Goal: Information Seeking & Learning: Learn about a topic

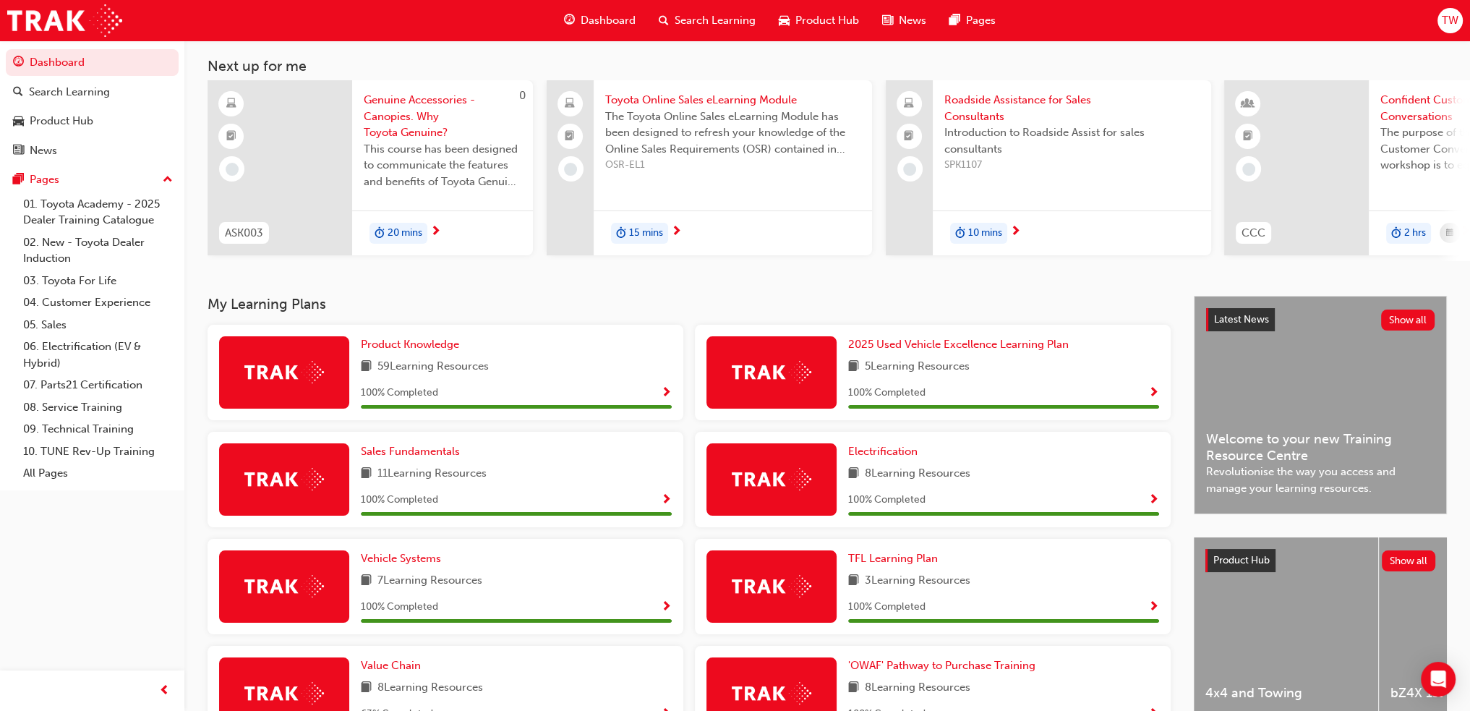
scroll to position [285, 0]
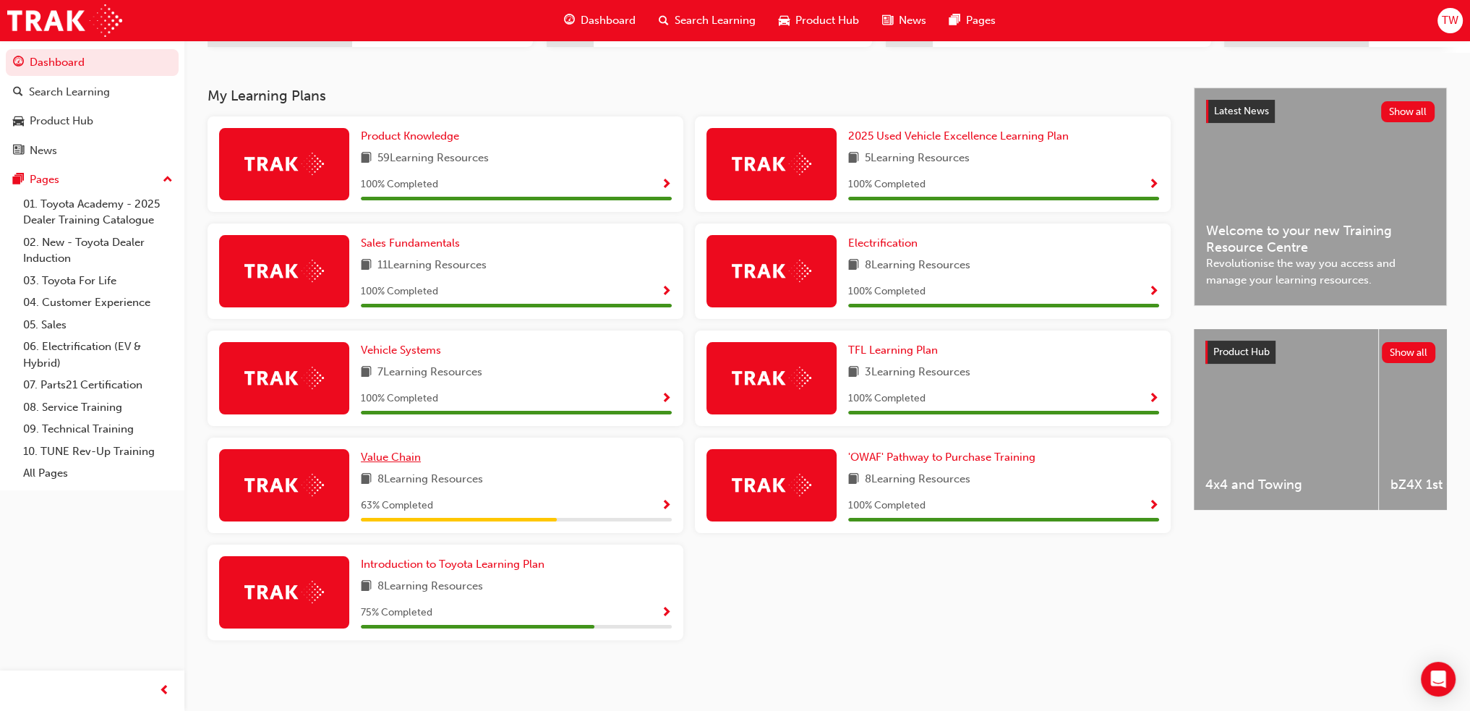
click at [381, 456] on span "Value Chain" at bounding box center [391, 456] width 60 height 13
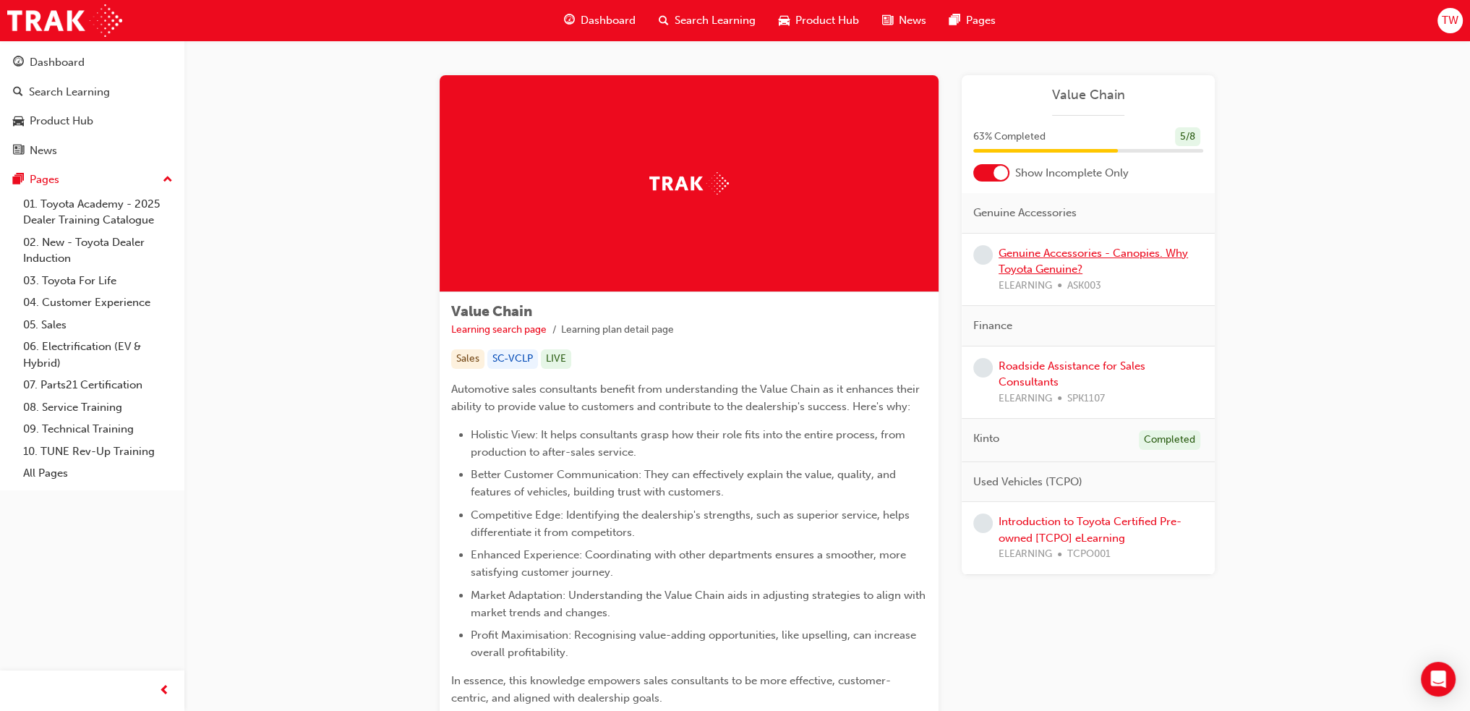
click at [1068, 258] on link "Genuine Accessories - Canopies. Why Toyota Genuine?" at bounding box center [1092, 261] width 189 height 30
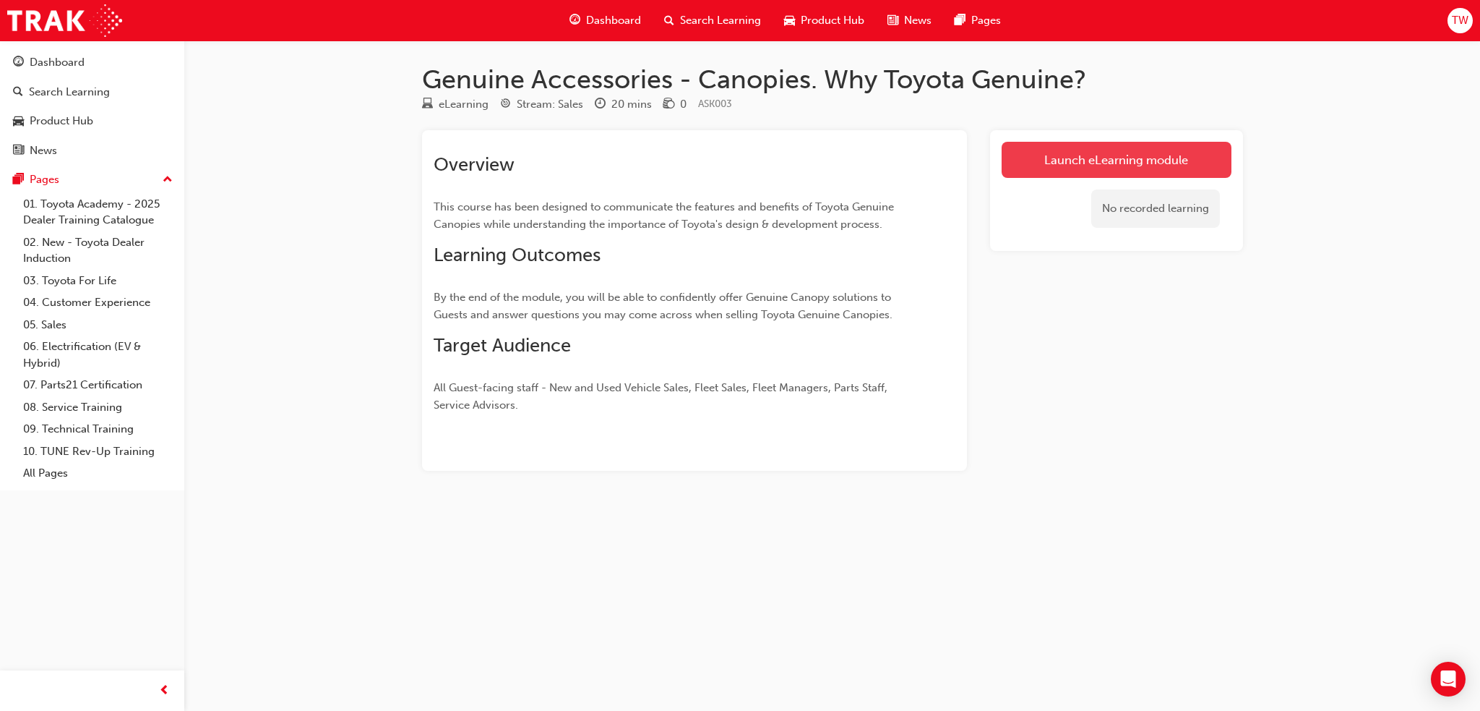
click at [1089, 158] on link "Launch eLearning module" at bounding box center [1117, 160] width 230 height 36
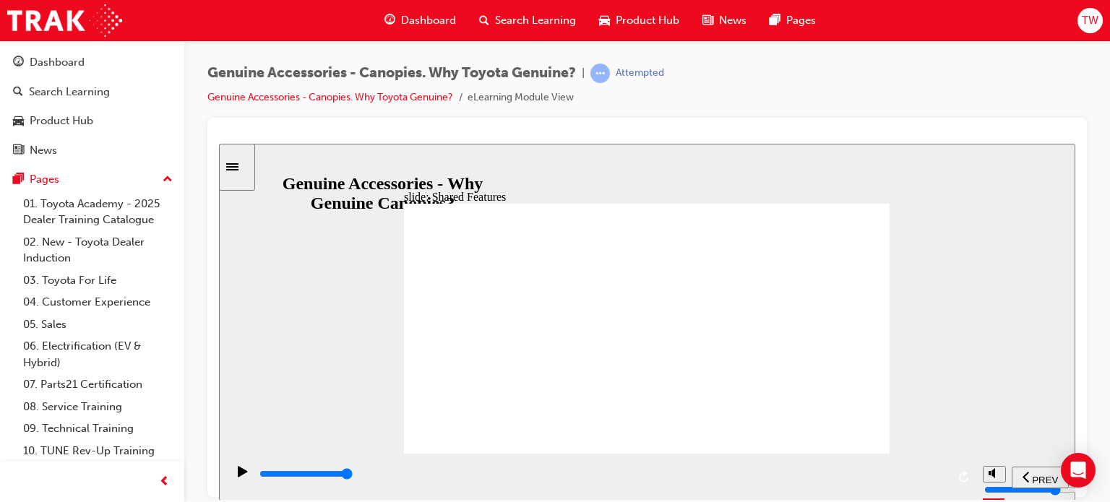
drag, startPoint x: 671, startPoint y: 417, endPoint x: 681, endPoint y: 419, distance: 10.3
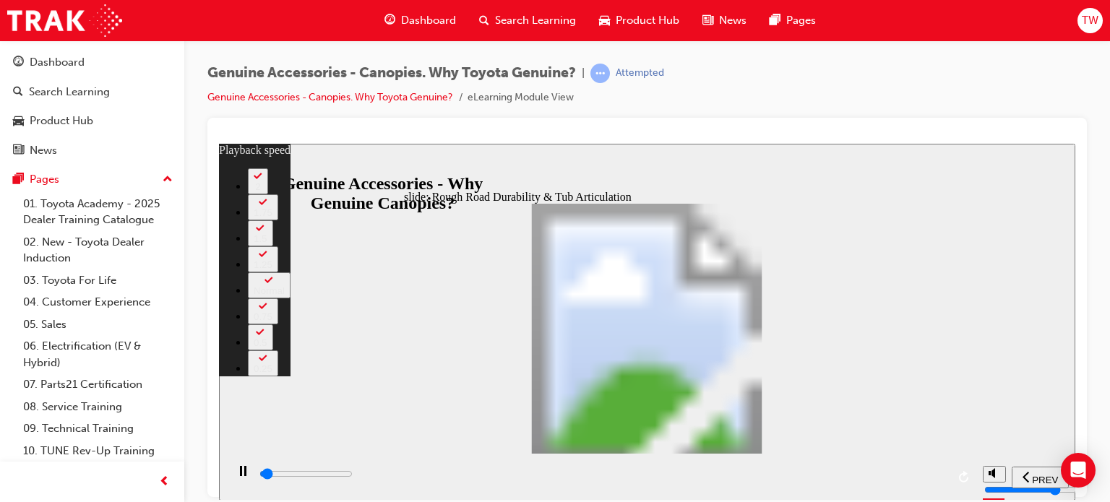
type input "1000"
type input "0"
type input "1000"
type input "0"
type input "1100"
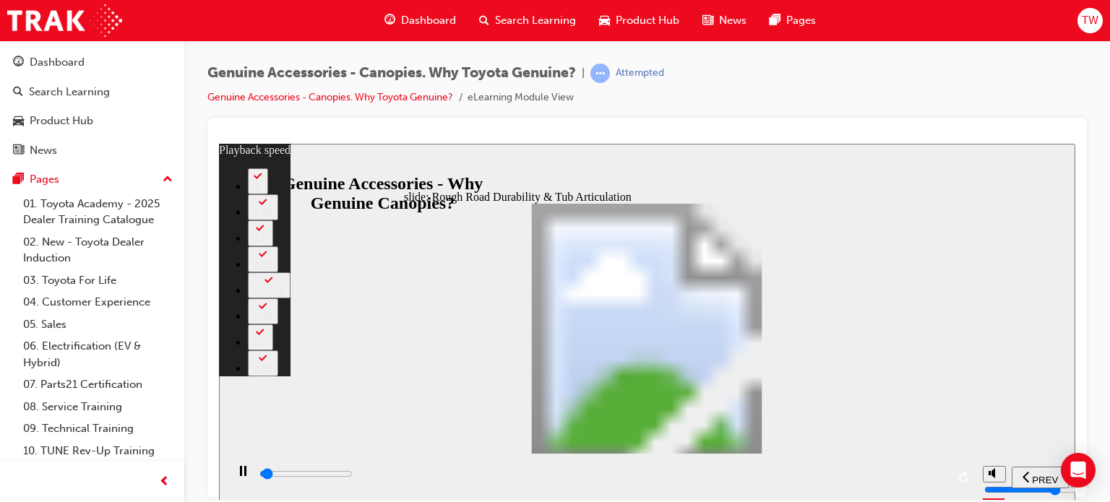
type input "0"
type input "1100"
type input "0"
type input "1100"
type input "0"
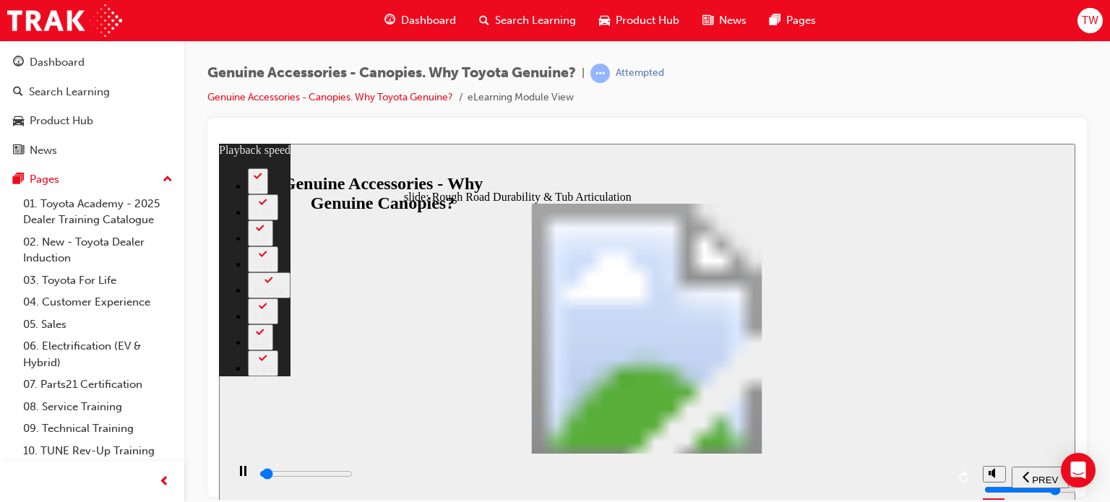
type input "1100"
type input "0"
type input "1100"
type input "0"
type input "1100"
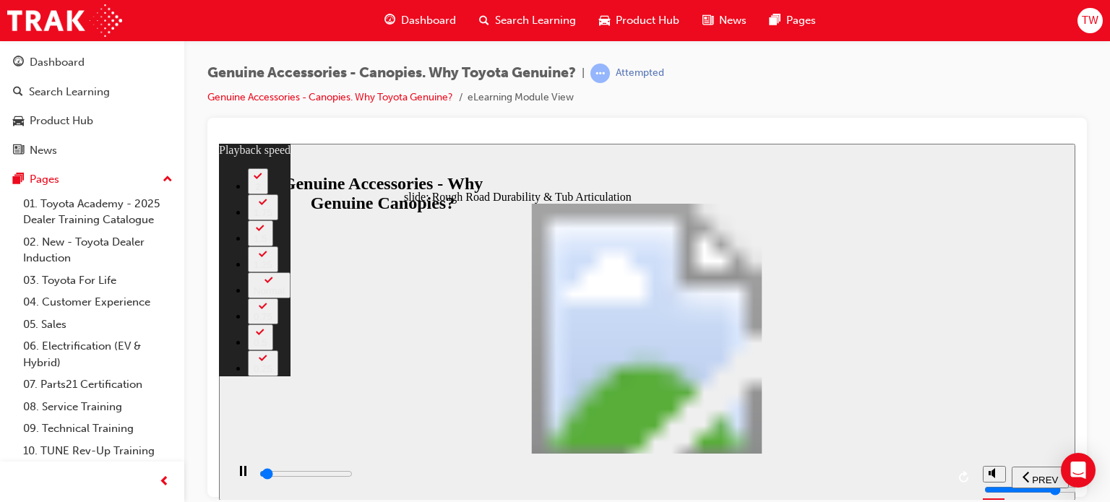
type input "0"
type input "1200"
type input "0"
type input "1200"
type input "0"
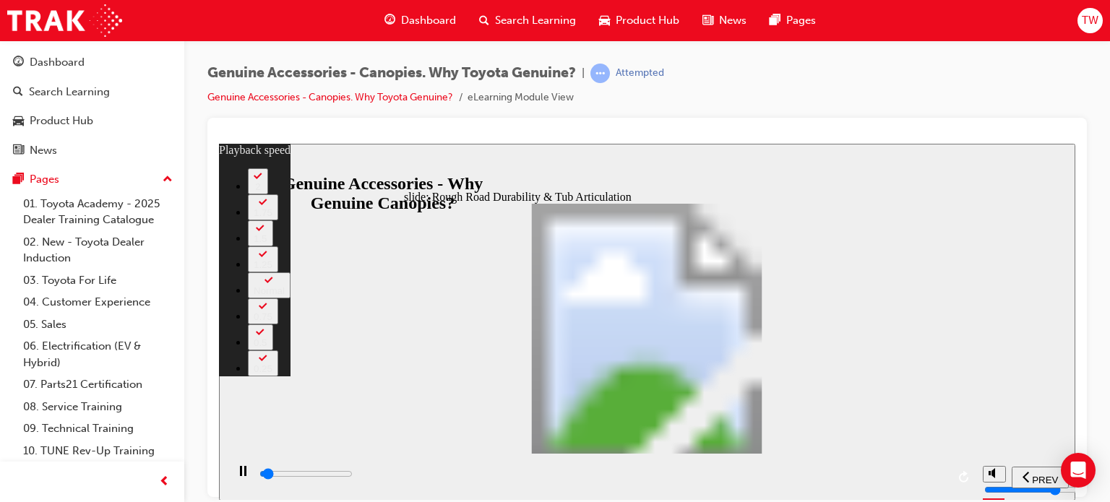
type input "1200"
type input "0"
type input "1200"
type input "0"
type input "1200"
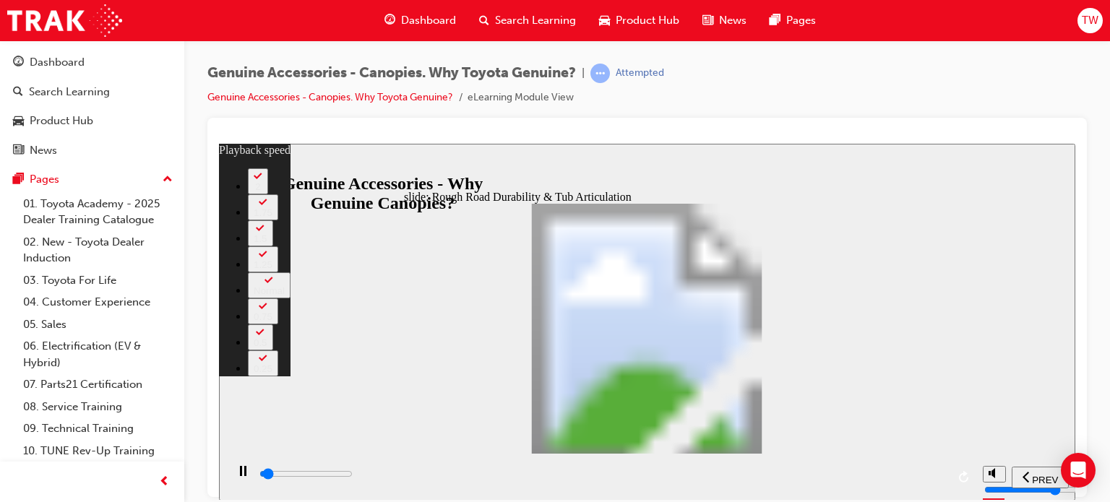
type input "0"
type input "1300"
type input "0"
type input "1300"
type input "0"
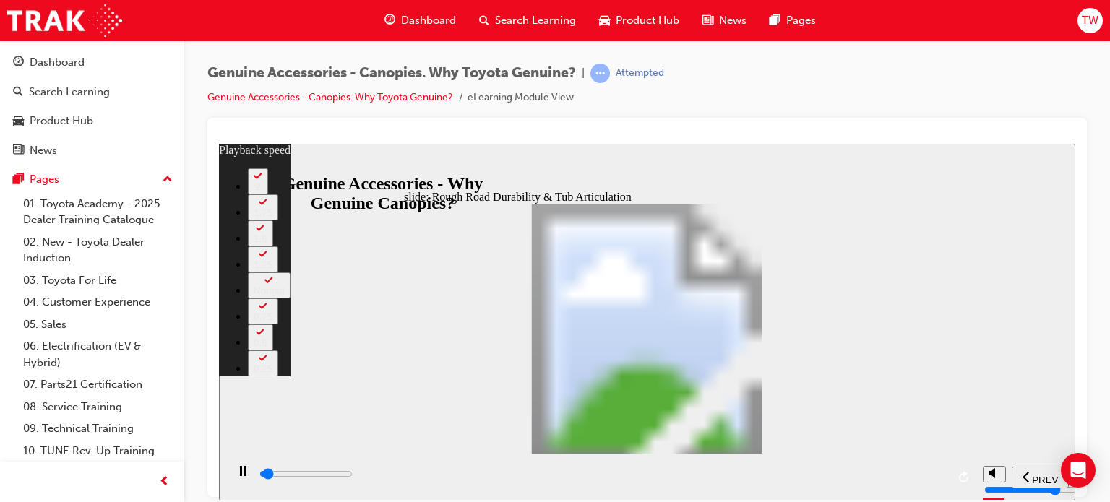
type input "1300"
type input "0"
type input "1300"
type input "0"
type input "1300"
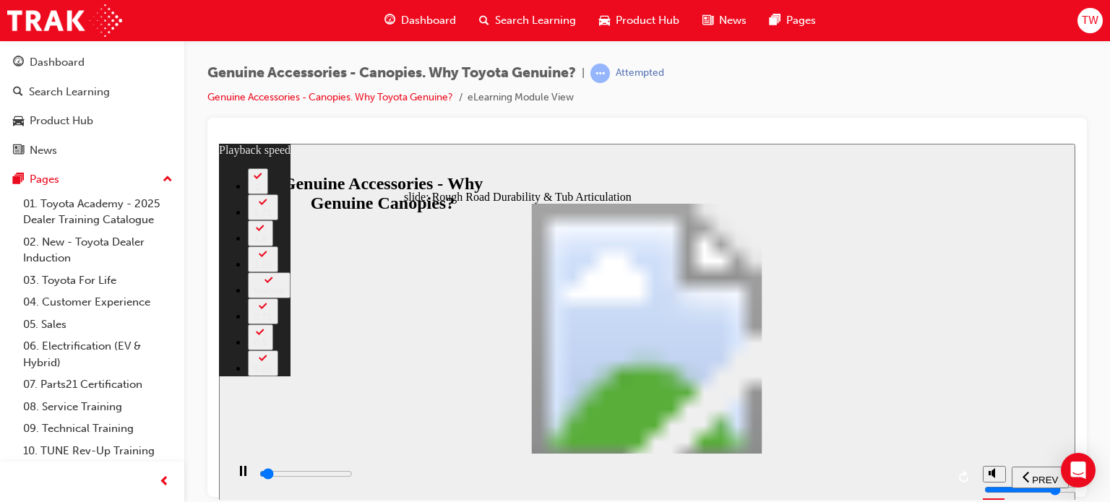
type input "0"
type input "1300"
type input "0"
type input "1400"
type input "0"
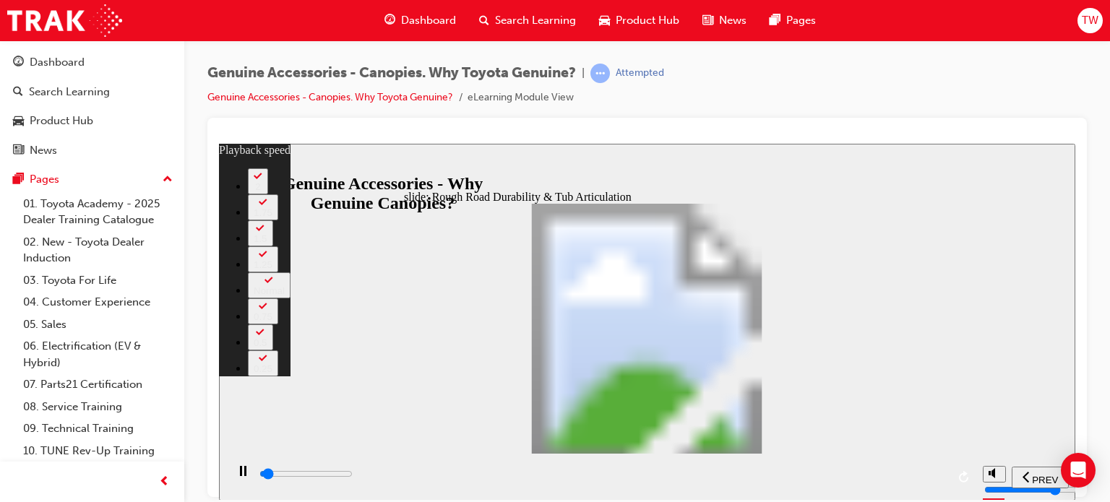
type input "1400"
type input "0"
type input "1400"
type input "0"
type input "1400"
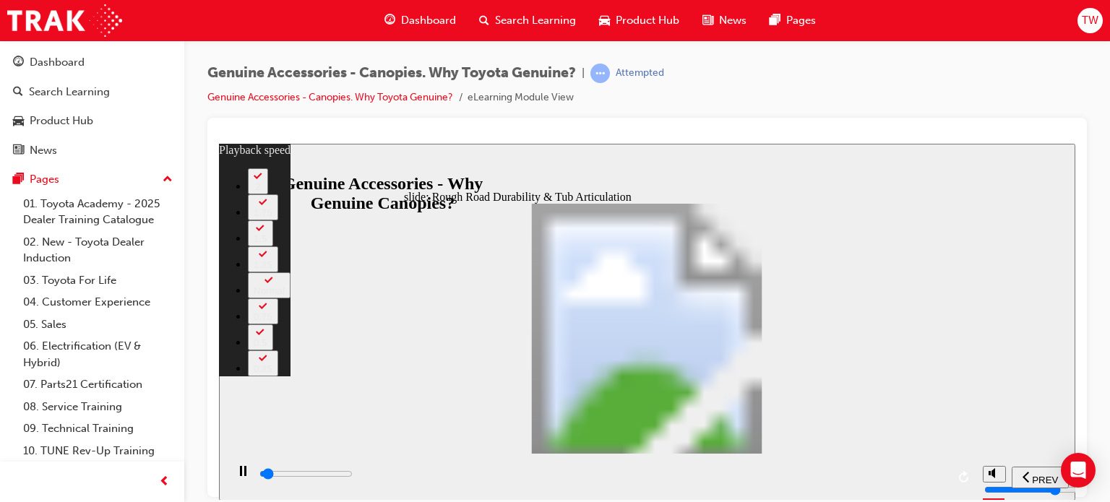
type input "0"
type input "1400"
type input "0"
type input "1400"
type input "0"
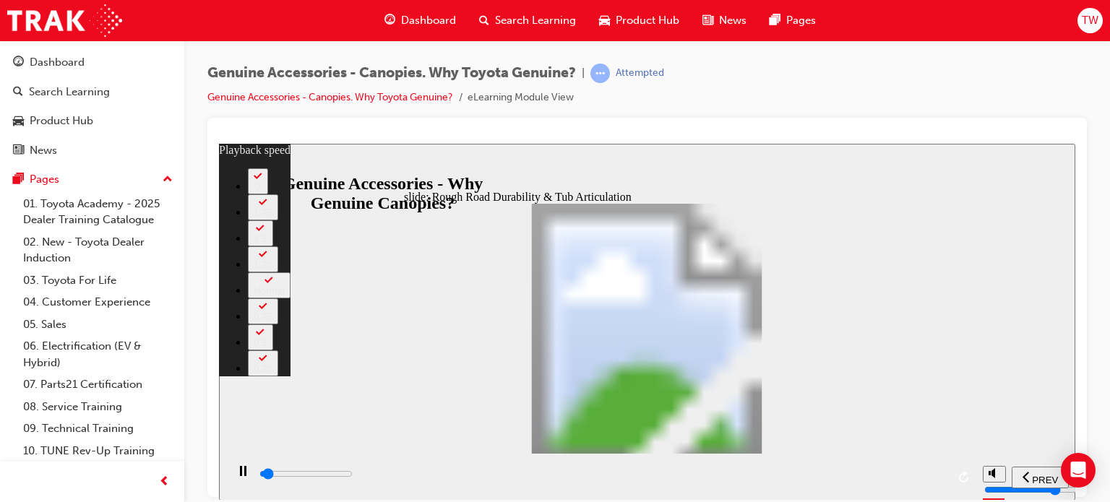
type input "1400"
type input "0"
type input "1500"
type input "0"
type input "1500"
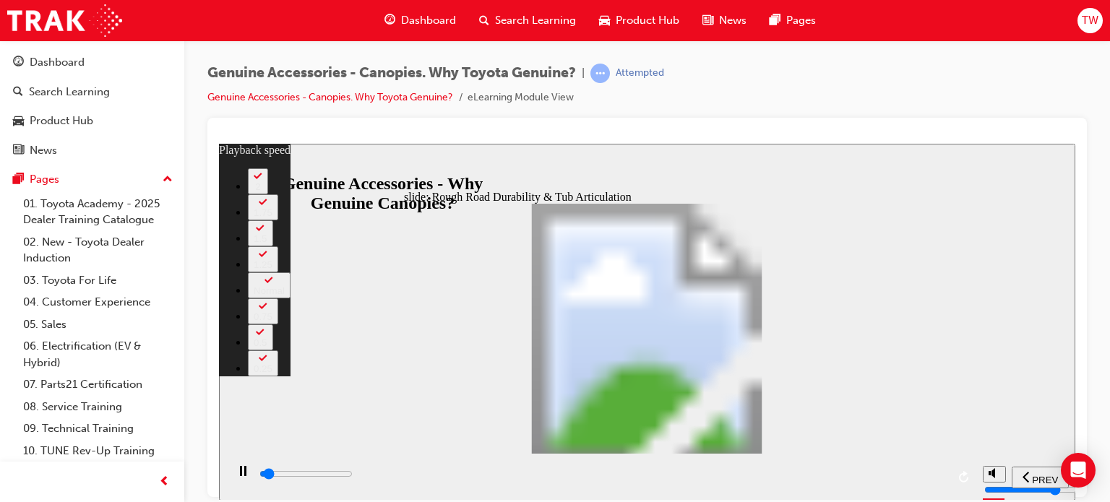
type input "0"
type input "1500"
type input "0"
type input "1500"
type input "0"
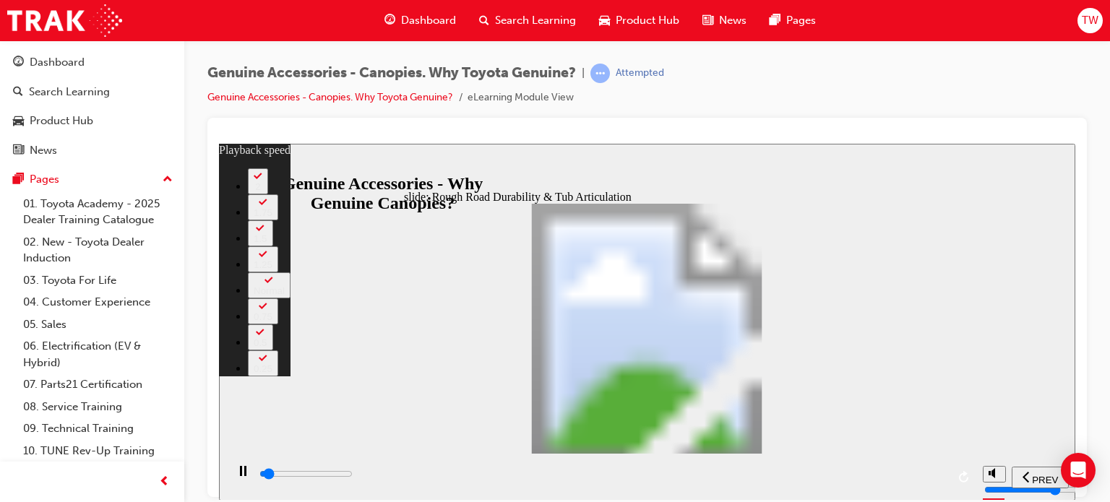
type input "1600"
type input "1"
type input "1600"
type input "1"
type input "1600"
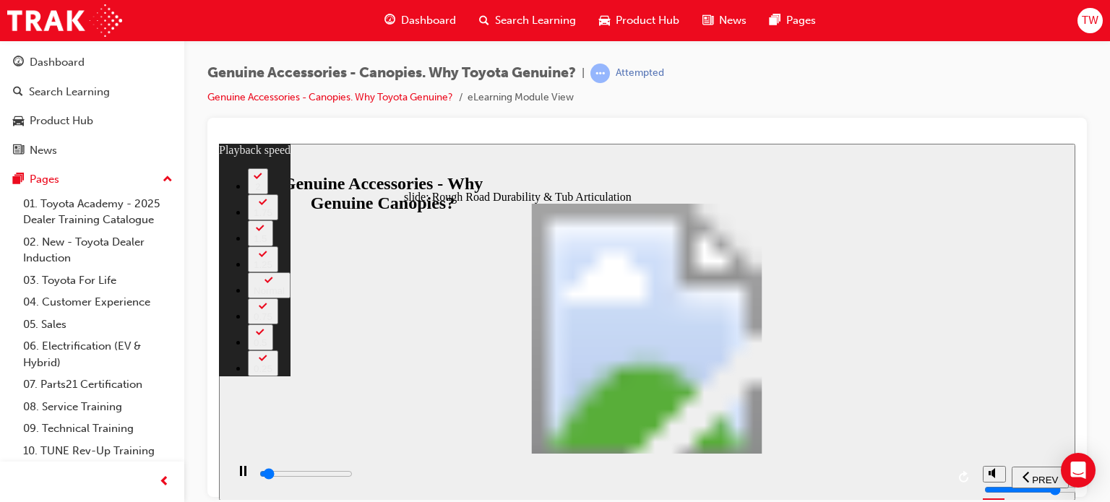
type input "1"
type input "1600"
type input "1"
type input "1600"
type input "1"
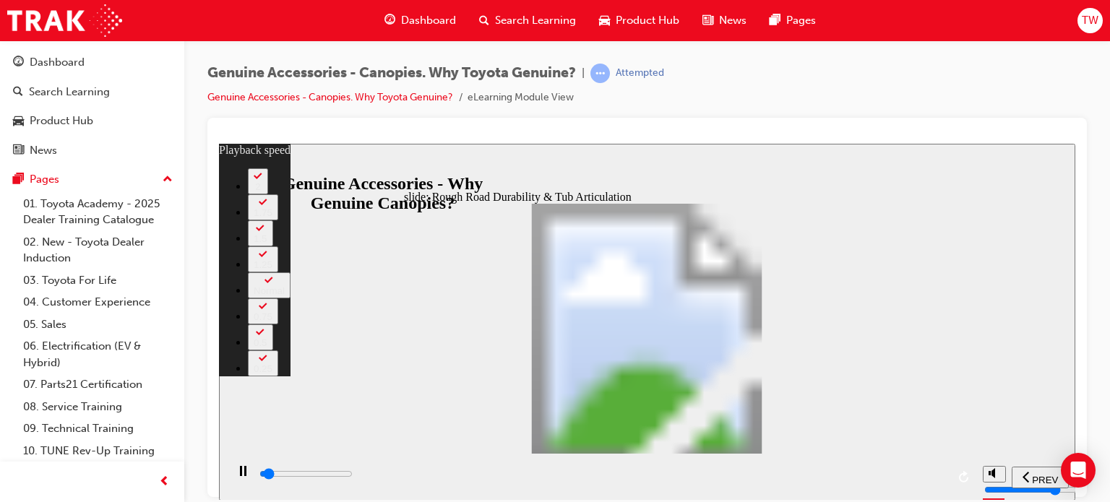
type input "1600"
type input "1"
type input "1700"
type input "1"
type input "1700"
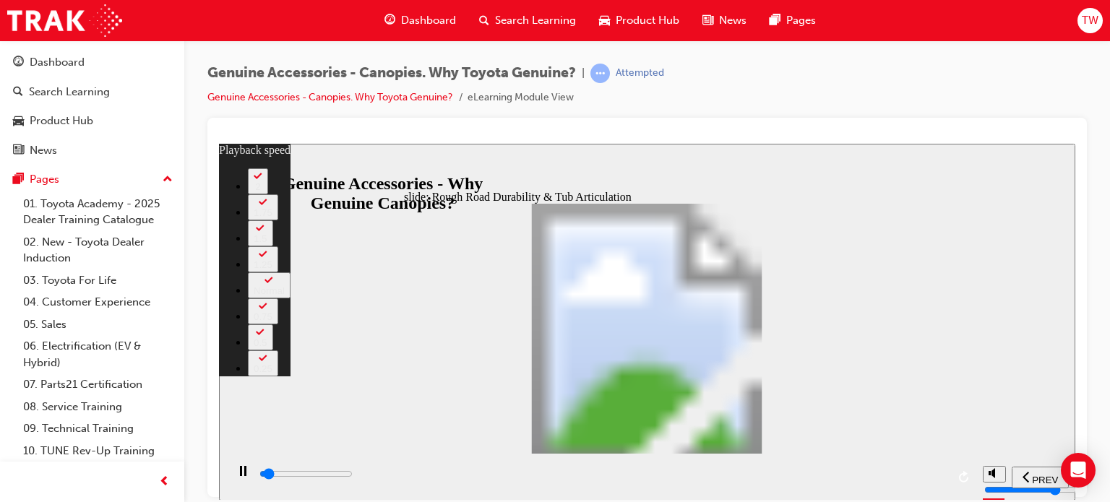
type input "1"
type input "1700"
type input "1"
type input "1700"
type input "1"
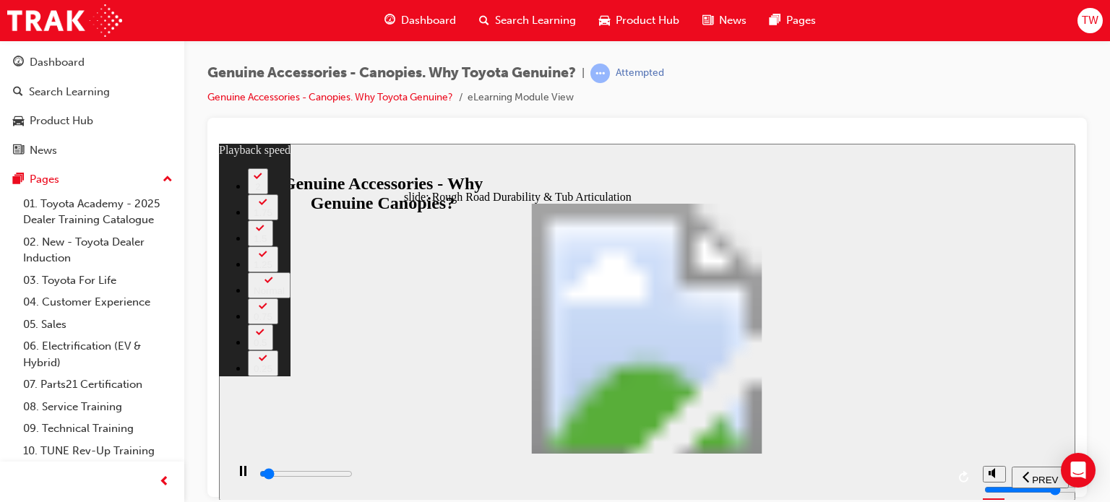
type input "1700"
type input "1"
type input "1800"
type input "1"
type input "1800"
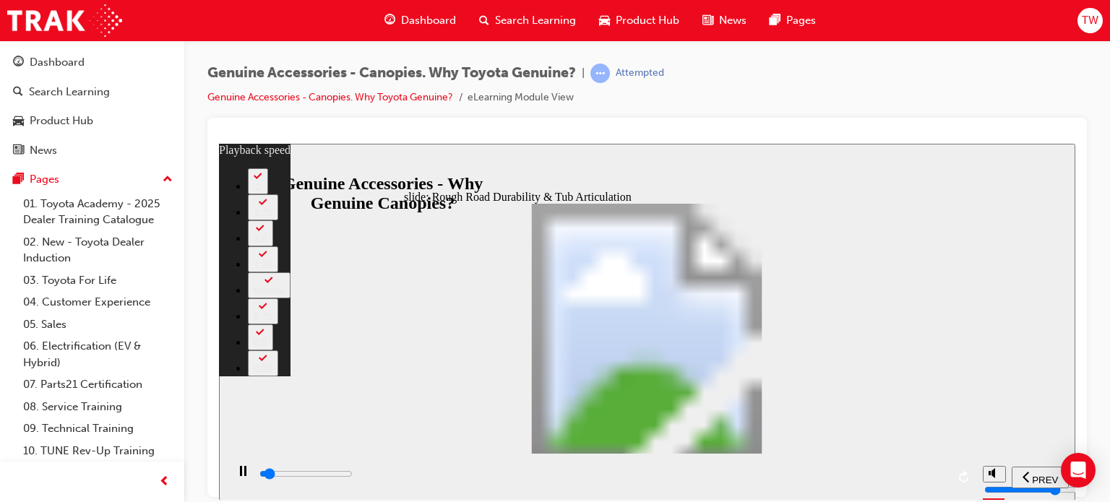
type input "1"
type input "1800"
type input "1"
type input "1800"
type input "1"
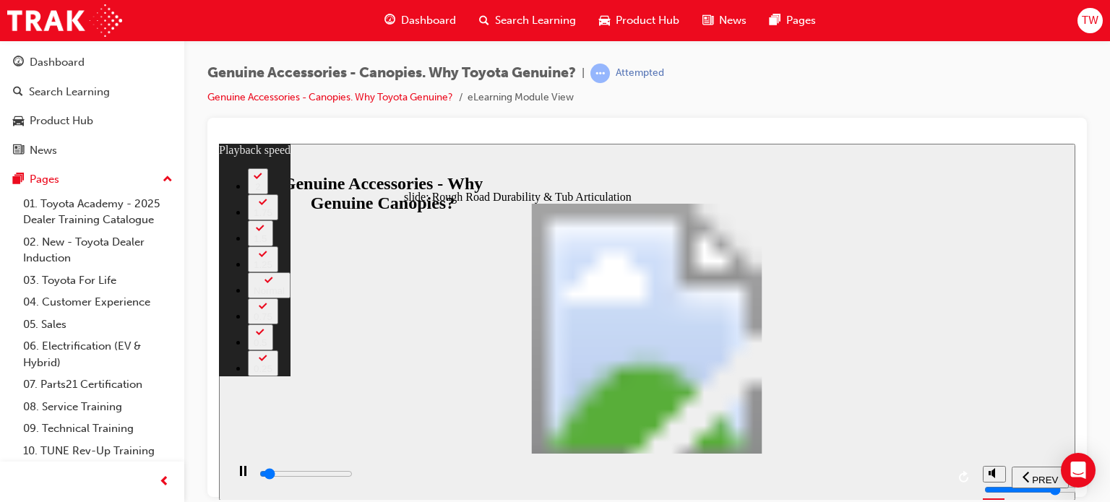
type input "1800"
type input "1"
type input "1800"
type input "1"
type input "1800"
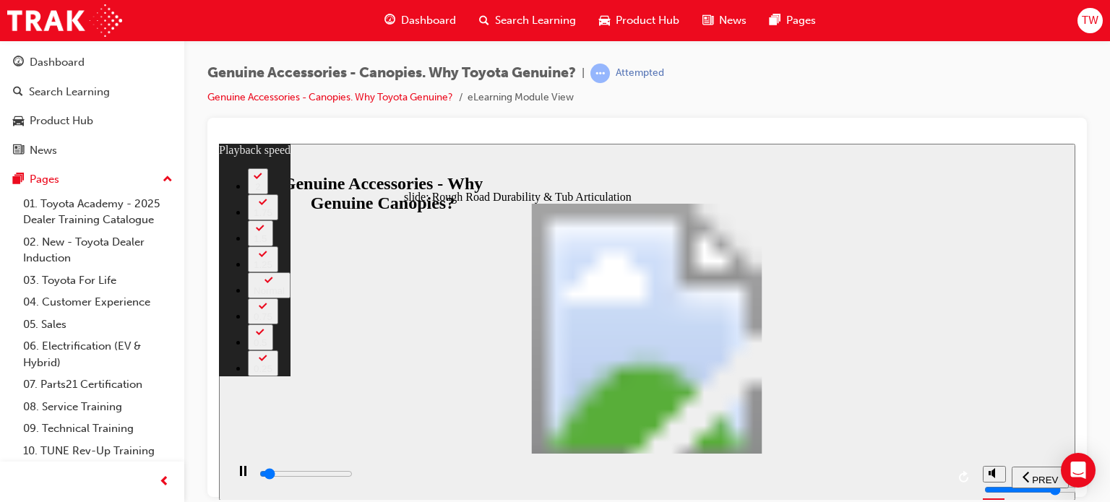
type input "1"
type input "1900"
type input "1"
type input "1900"
type input "1"
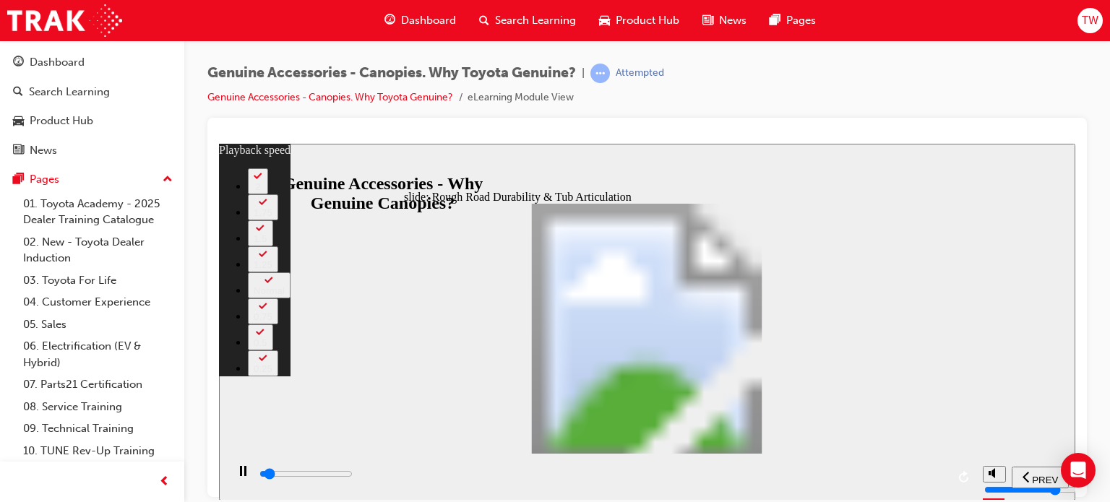
type input "1900"
type input "1"
type input "1900"
type input "1"
type input "1900"
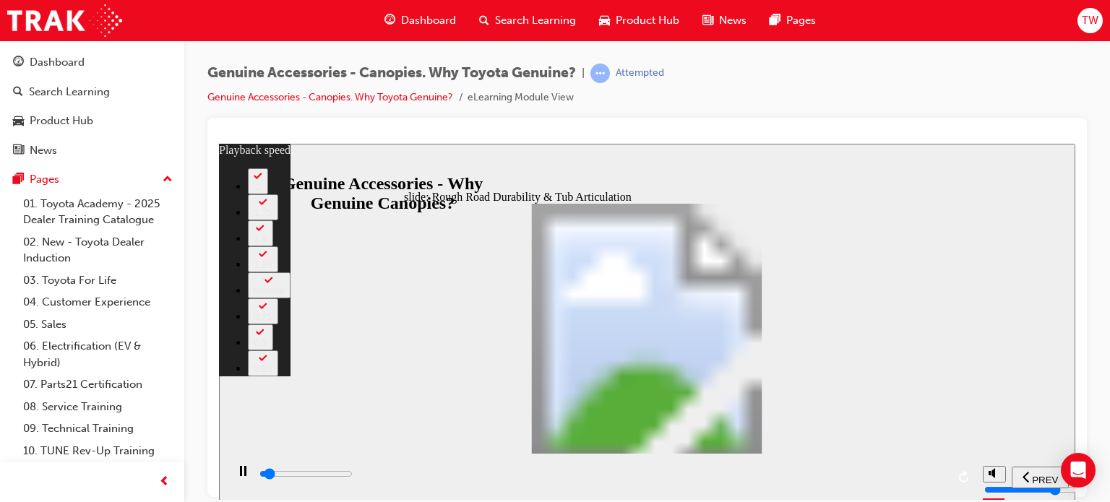
type input "1"
type input "2000"
type input "1"
type input "2000"
type input "1"
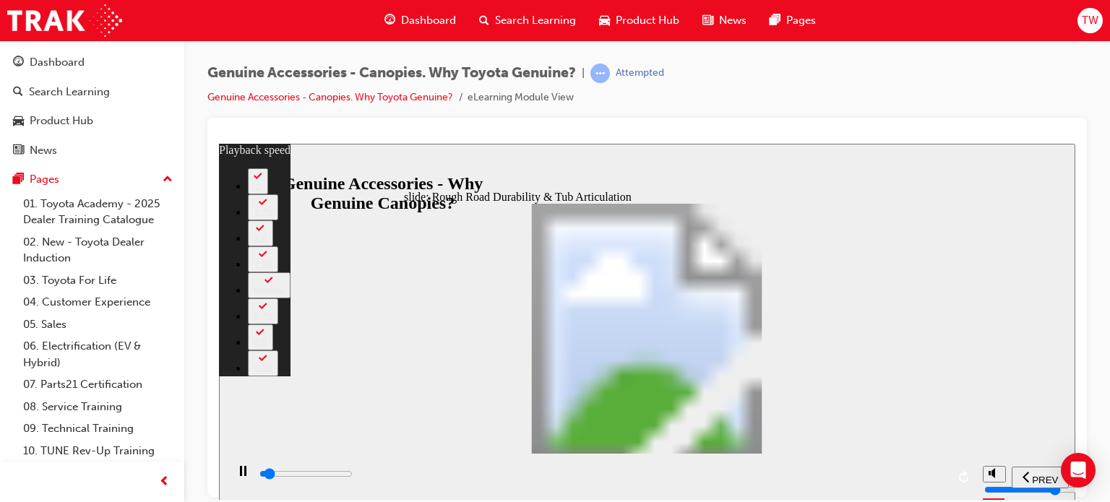
type input "2000"
type input "1"
type input "2000"
type input "1"
type input "2000"
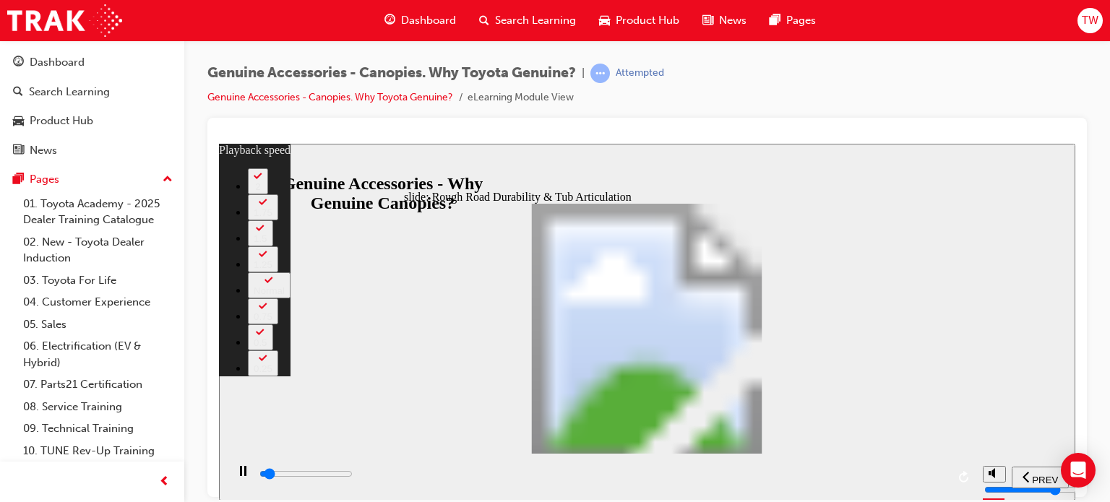
type input "1"
type input "2000"
type input "1"
type input "2100"
type input "1"
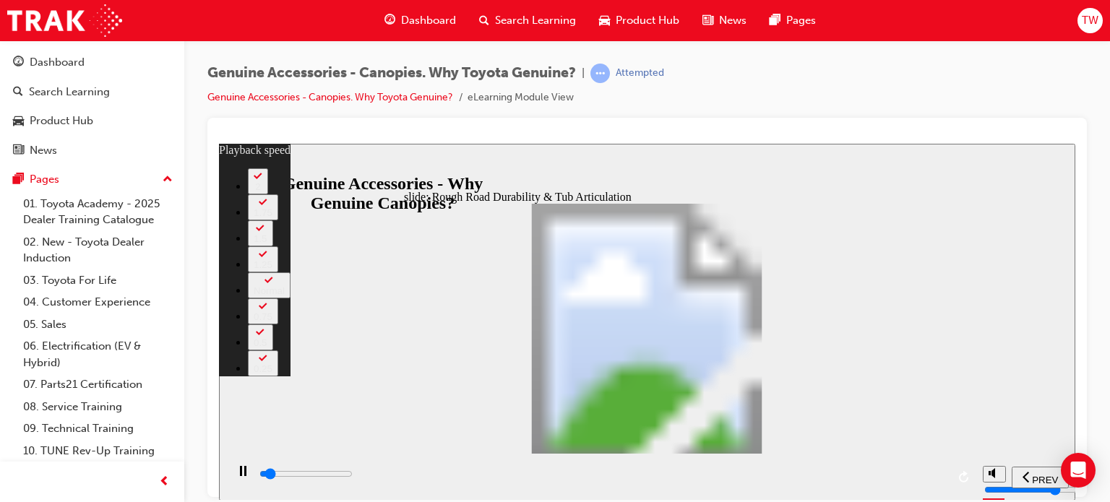
type input "2100"
type input "1"
type input "2100"
type input "1"
type input "2100"
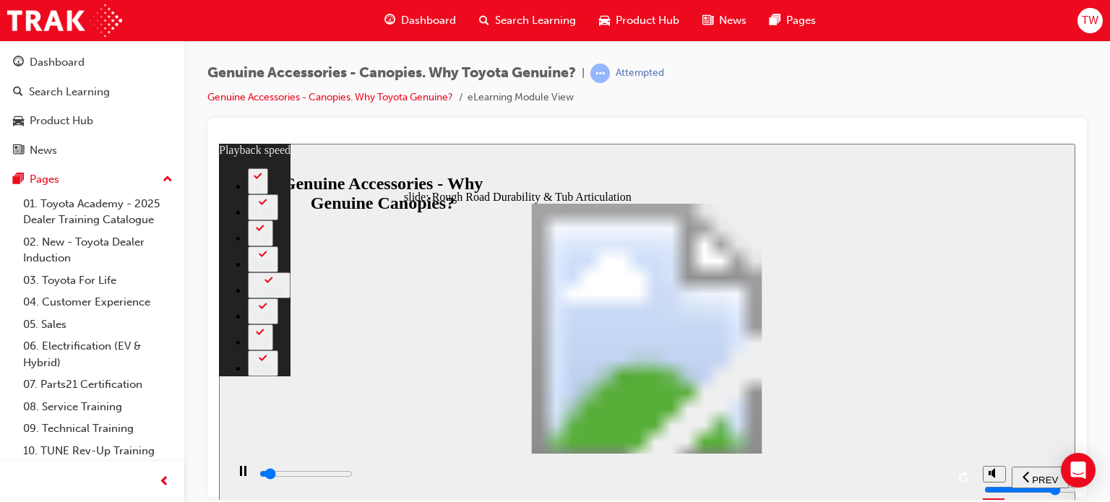
type input "1"
type input "2100"
type input "1"
type input "2200"
type input "1"
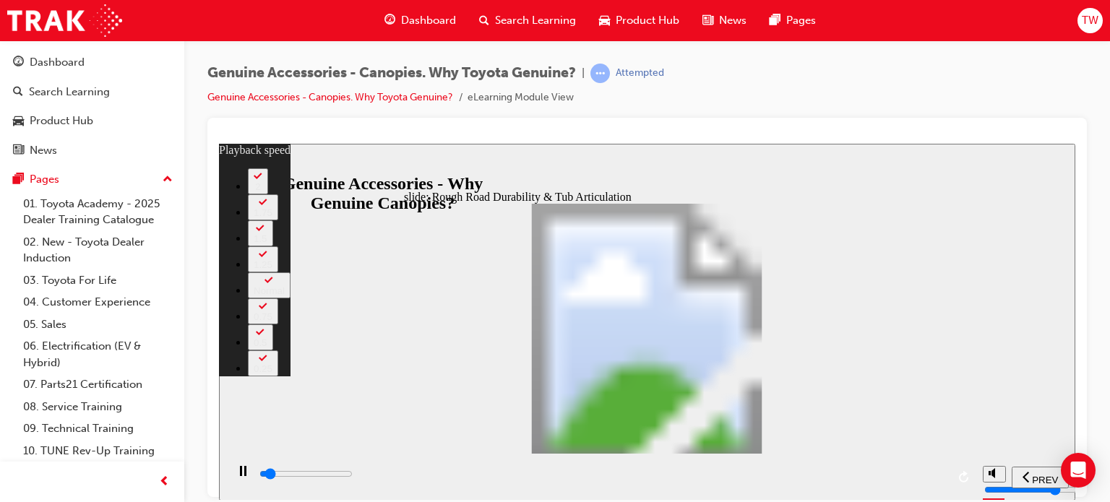
type input "2200"
type input "1"
type input "2200"
type input "1"
type input "2200"
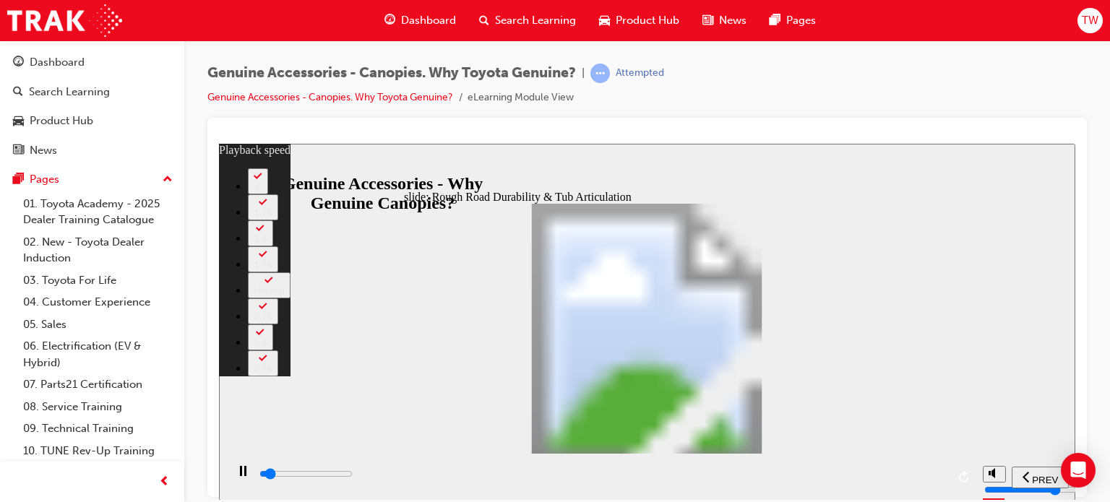
type input "1"
type input "2200"
type input "1"
type input "2200"
type input "1"
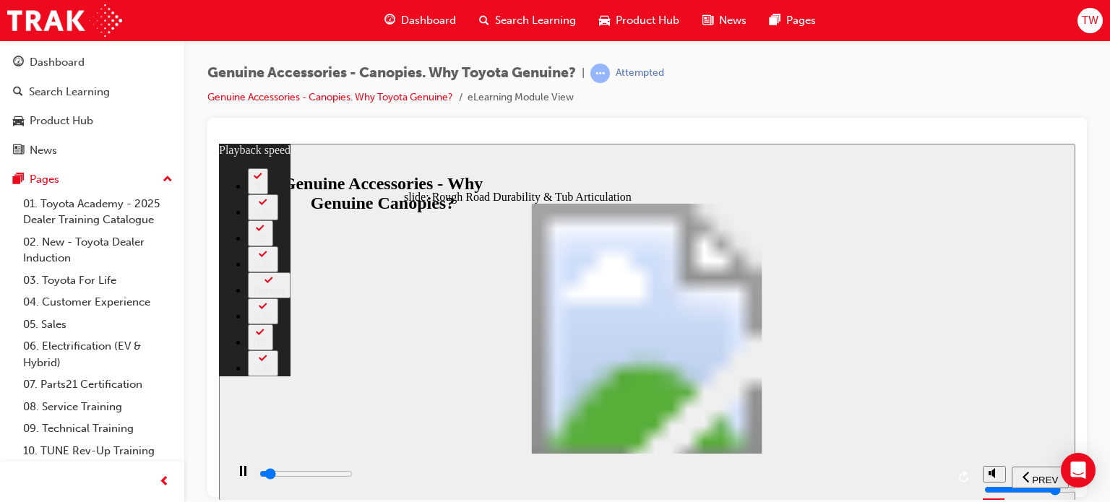
type input "2300"
type input "1"
type input "2400"
type input "1"
type input "2400"
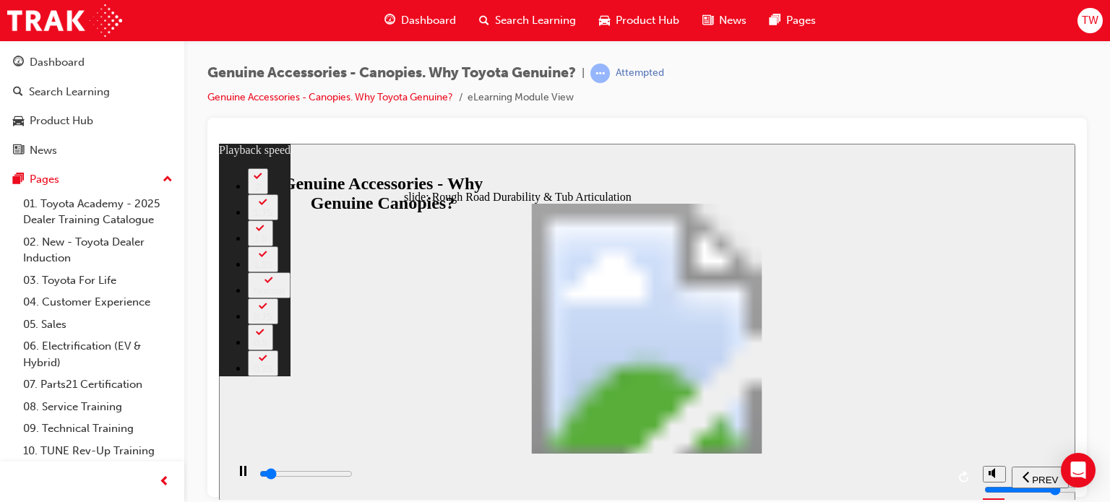
type input "1"
type input "2600"
type input "2"
type input "2900"
type input "2"
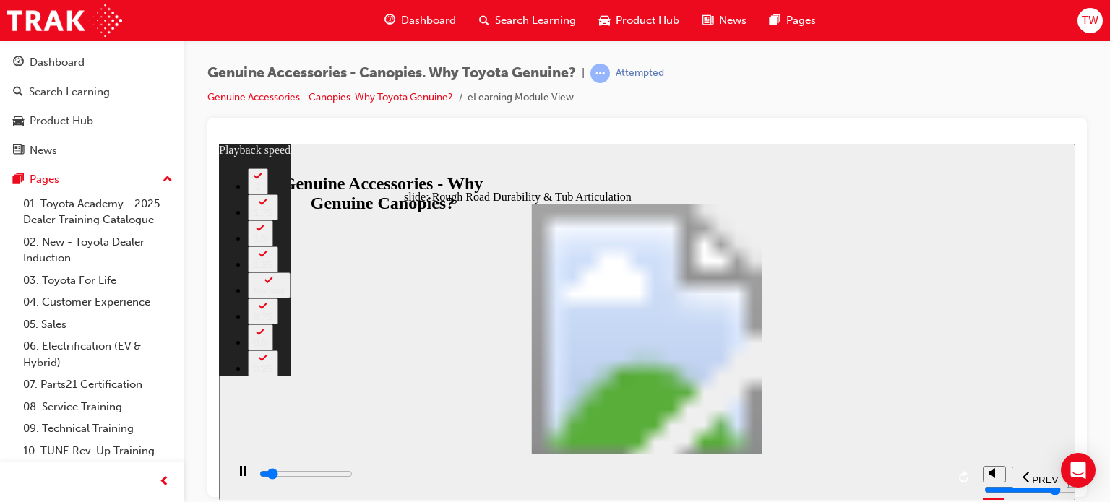
type input "3200"
type input "2"
type input "3400"
type input "2"
type input "3700"
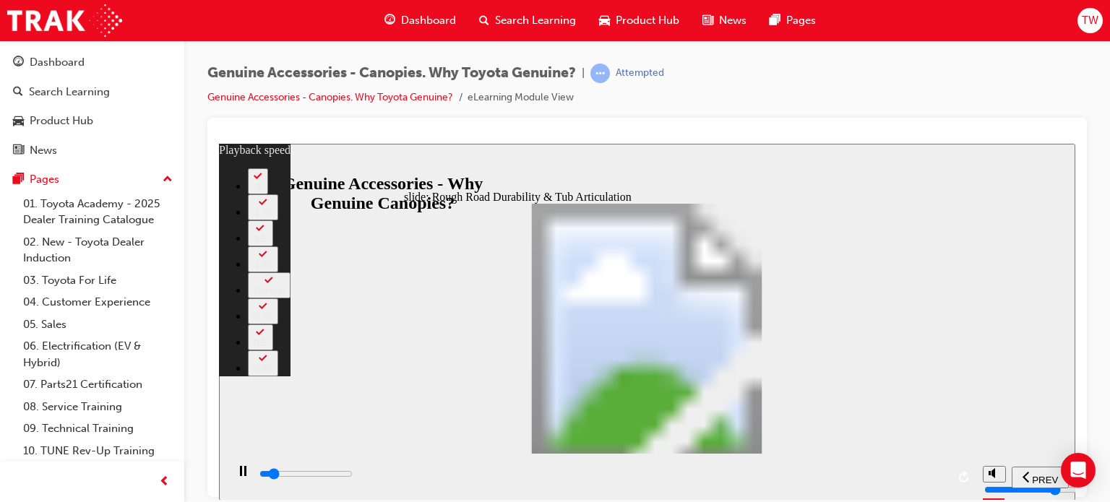
type input "3"
type input "4000"
type input "3"
type input "4200"
type input "3"
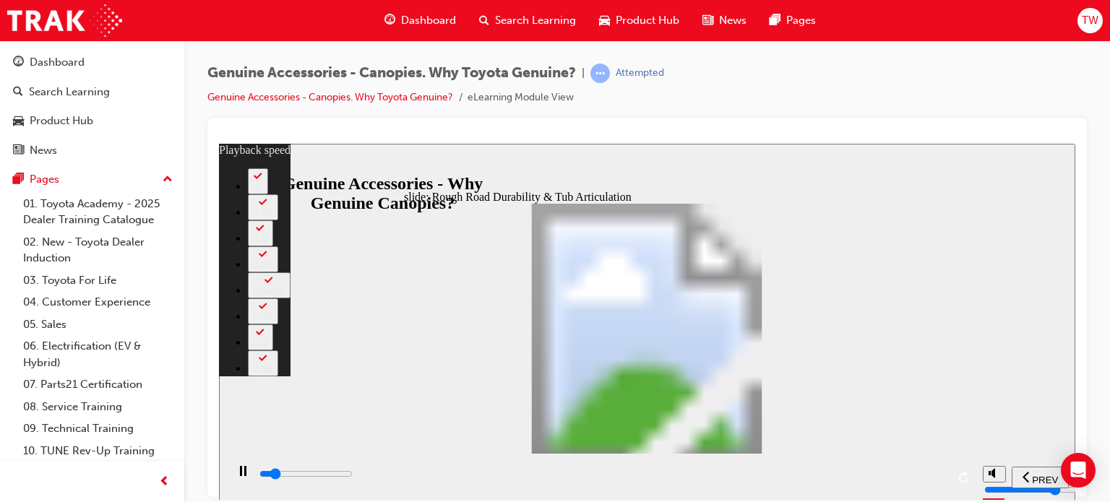
type input "4500"
type input "3"
type input "4700"
type input "4"
type input "5000"
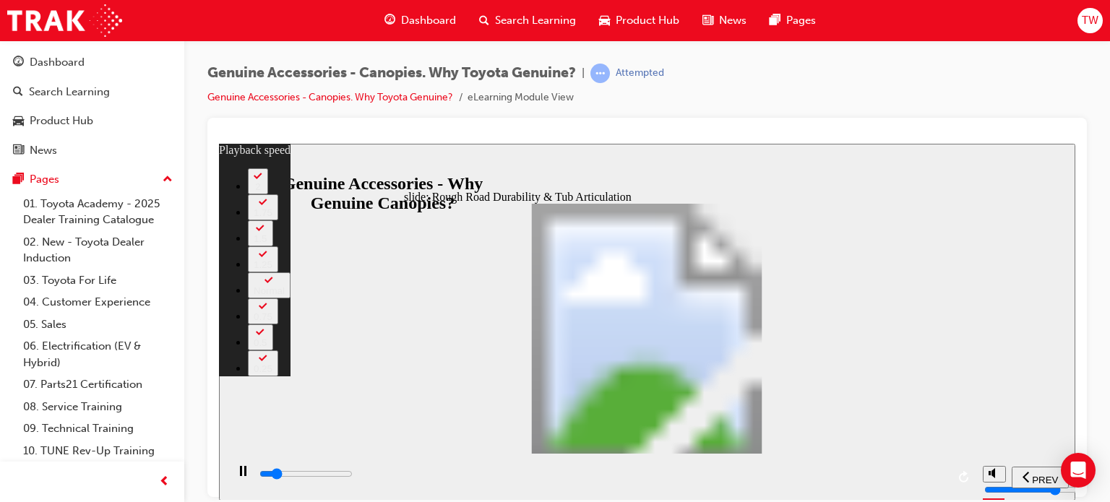
type input "4"
type input "5300"
type input "4"
type input "5400"
type input "4"
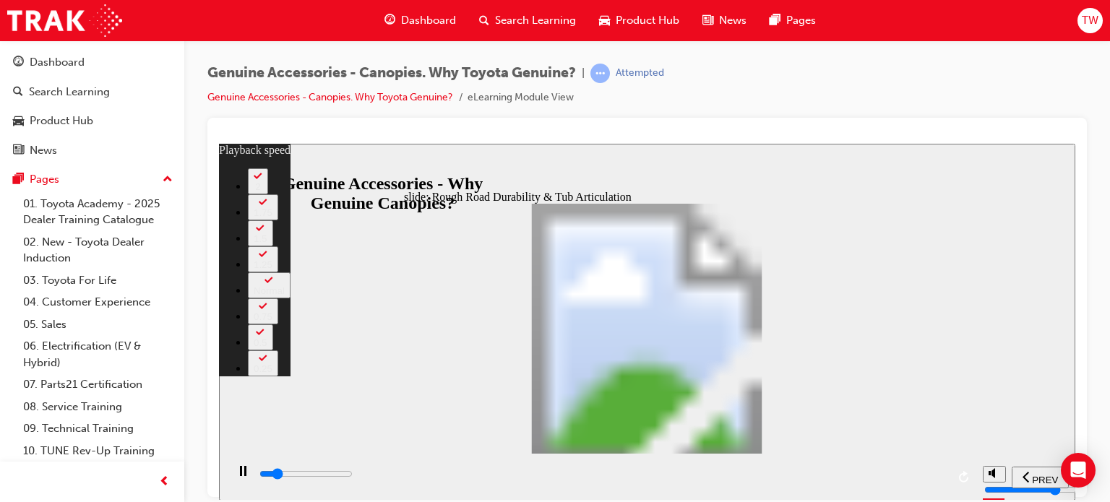
type input "5500"
type input "4"
type input "5800"
type input "5"
type input "6100"
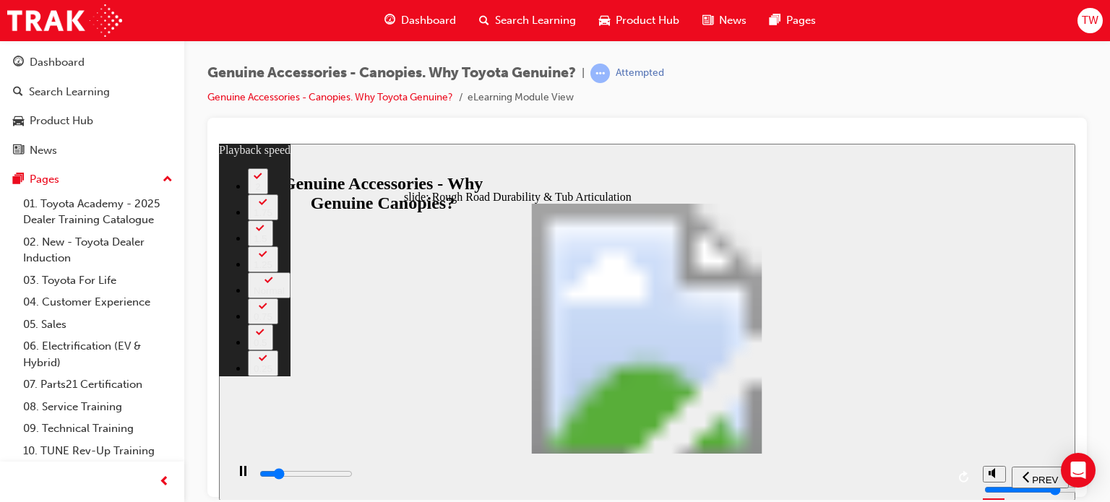
type input "5"
type input "6300"
type input "5"
type input "6600"
type input "6"
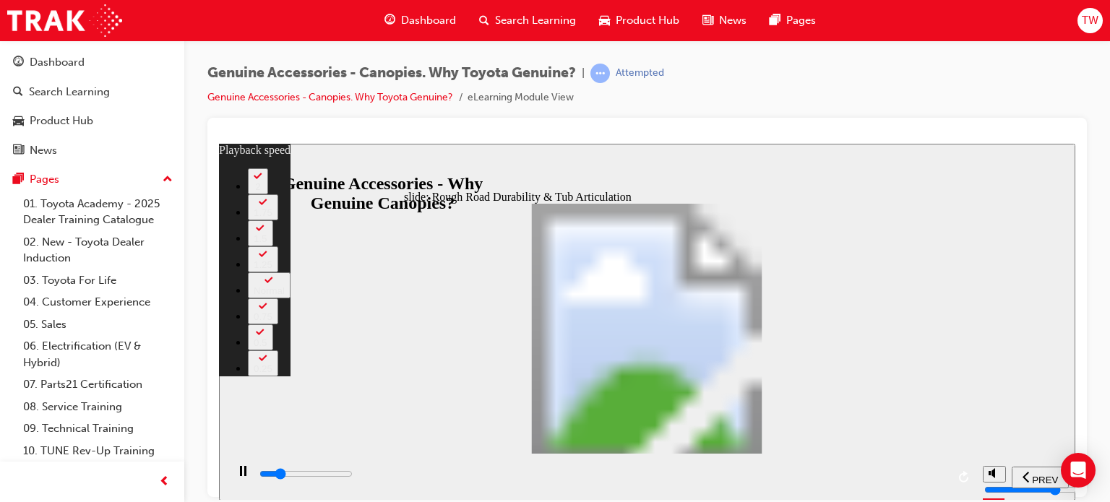
type input "6900"
type input "6"
type input "7100"
type input "6"
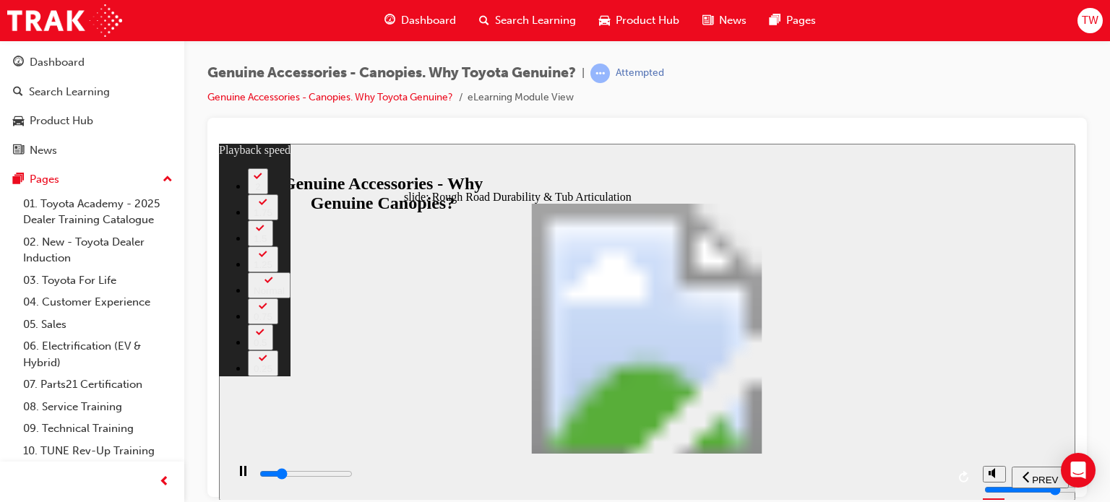
type input "7400"
type input "6"
type input "7700"
type input "7"
type input "7900"
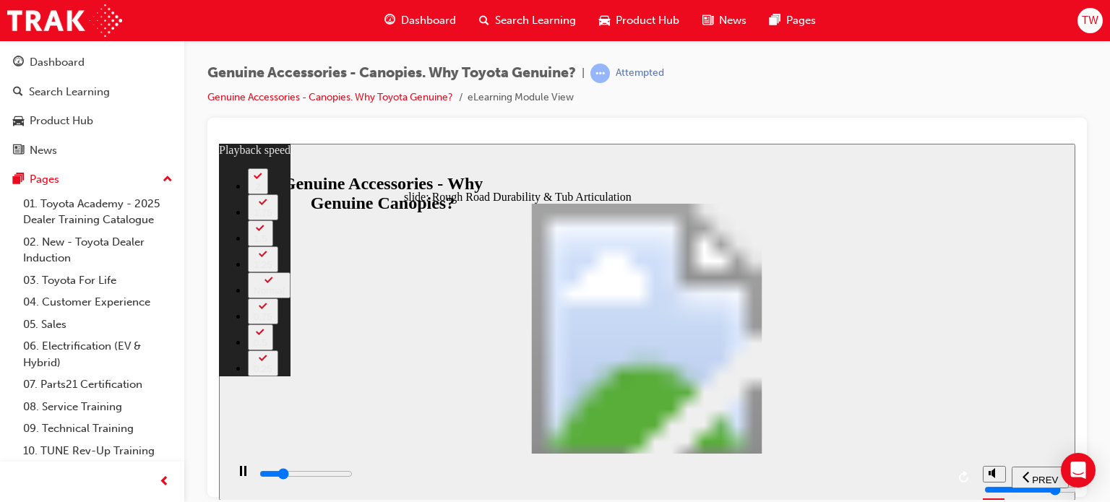
type input "7"
type input "8200"
type input "7"
type input "8500"
type input "7"
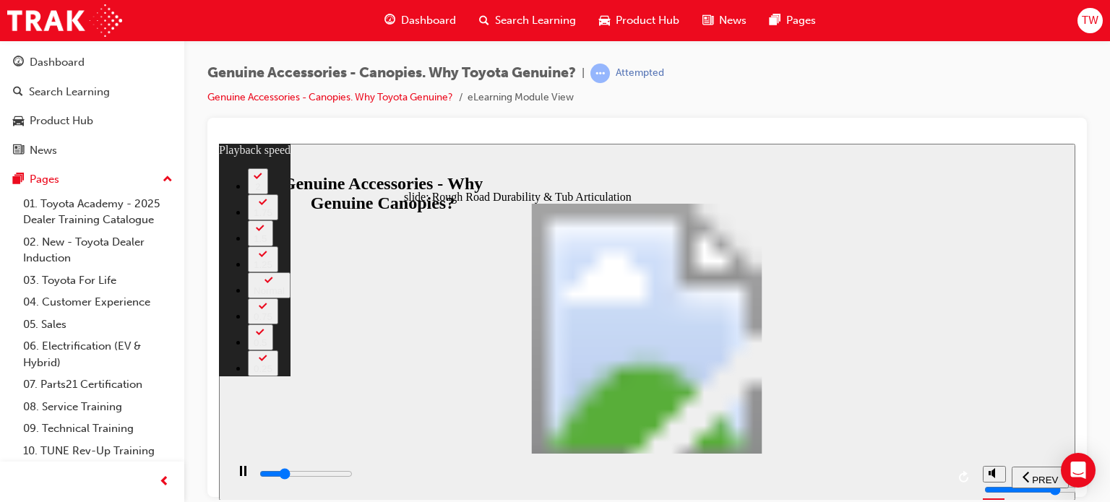
type input "8700"
type input "8"
type input "9000"
type input "8"
type input "9300"
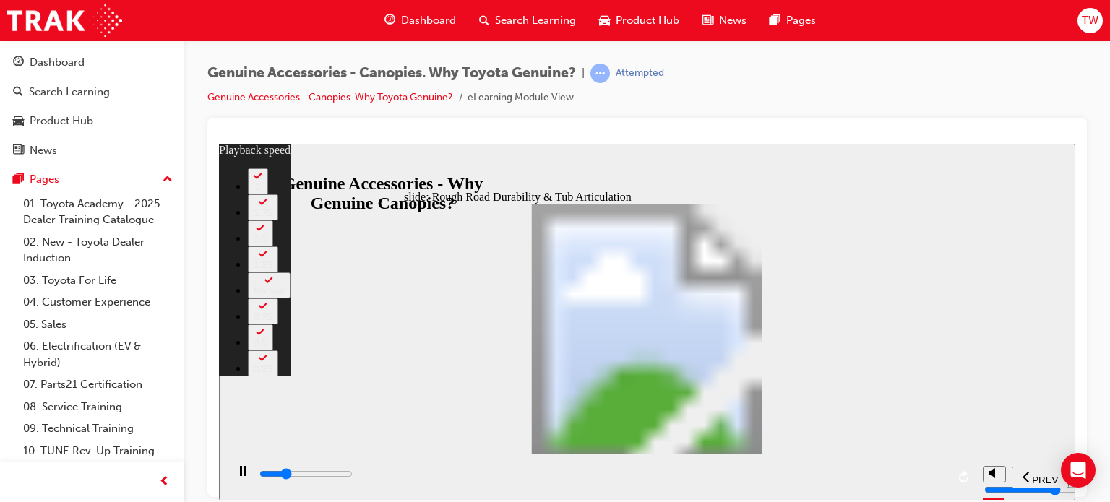
type input "8"
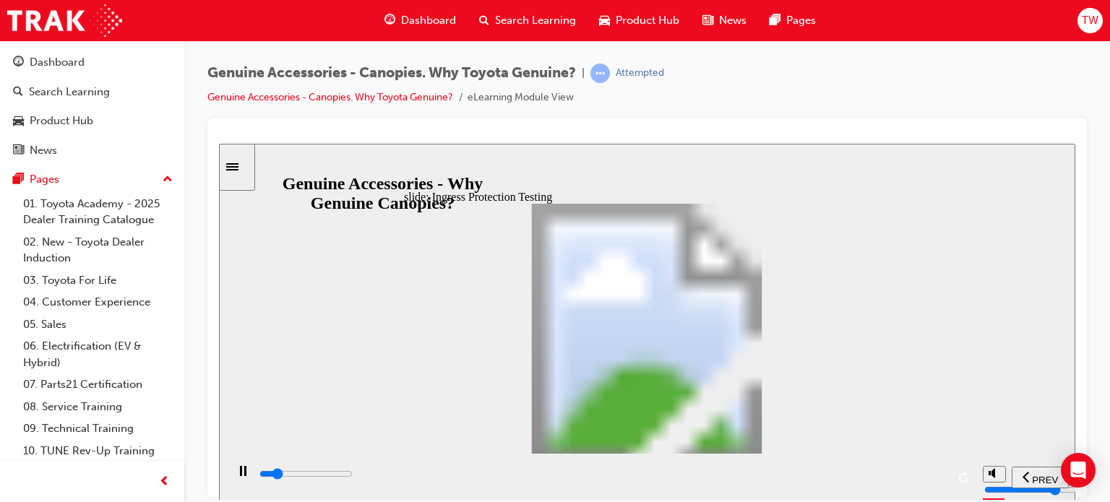
drag, startPoint x: 758, startPoint y: 394, endPoint x: 812, endPoint y: 408, distance: 56.1
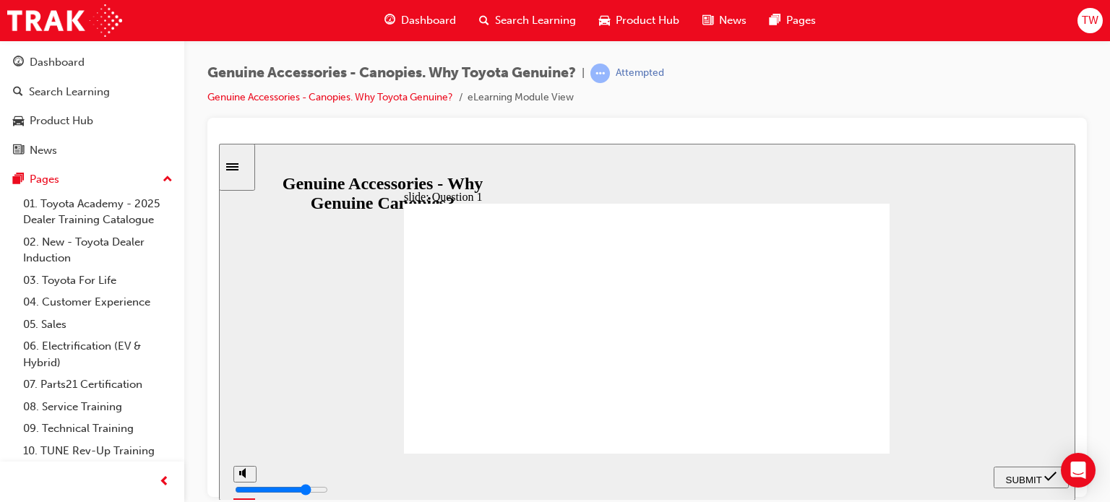
click at [1047, 479] on icon "submit" at bounding box center [1051, 476] width 12 height 13
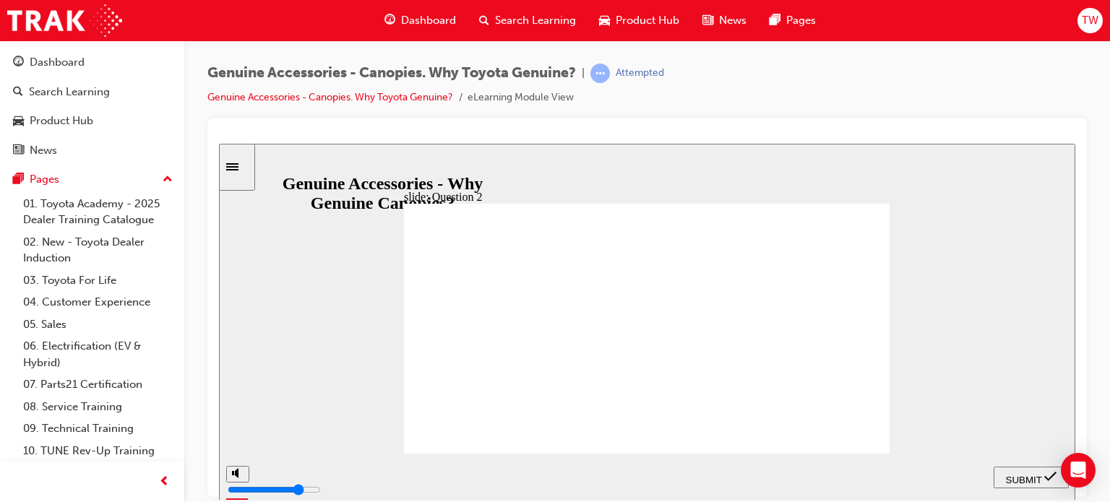
click at [1021, 479] on span "SUBMIT" at bounding box center [1024, 479] width 36 height 11
click at [1018, 478] on span "SUBMIT" at bounding box center [1024, 479] width 36 height 11
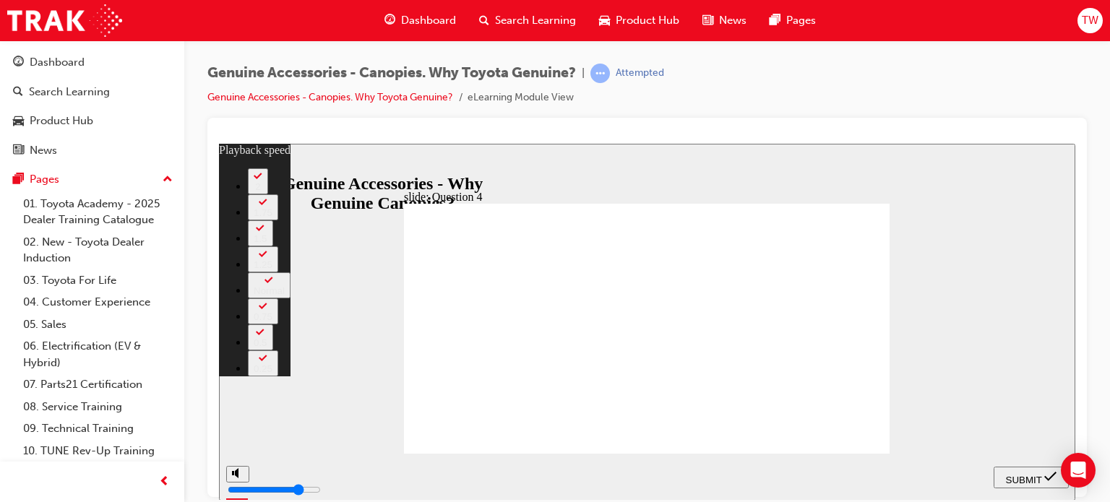
click at [1011, 474] on span "SUBMIT" at bounding box center [1024, 479] width 36 height 11
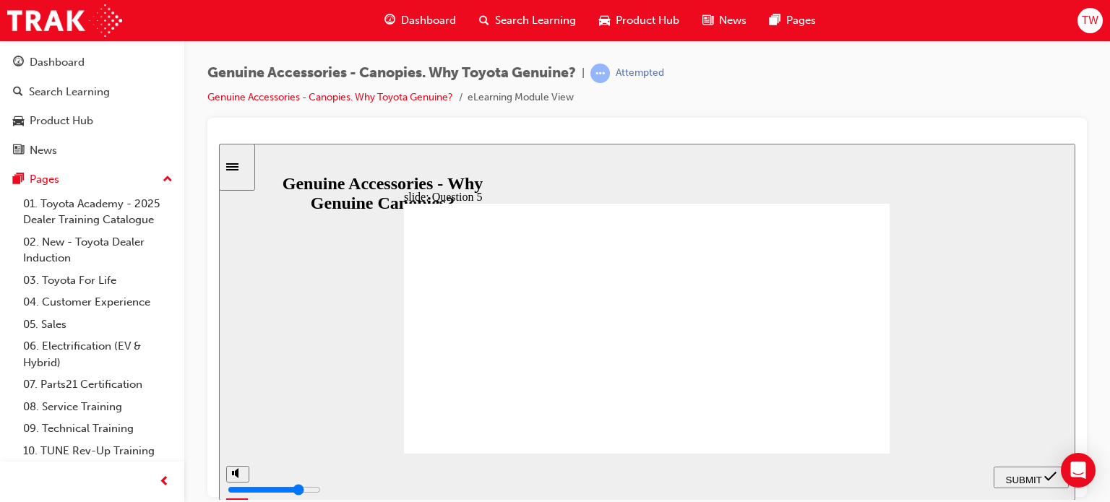
click at [1007, 474] on span "SUBMIT" at bounding box center [1024, 479] width 36 height 11
radio input "true"
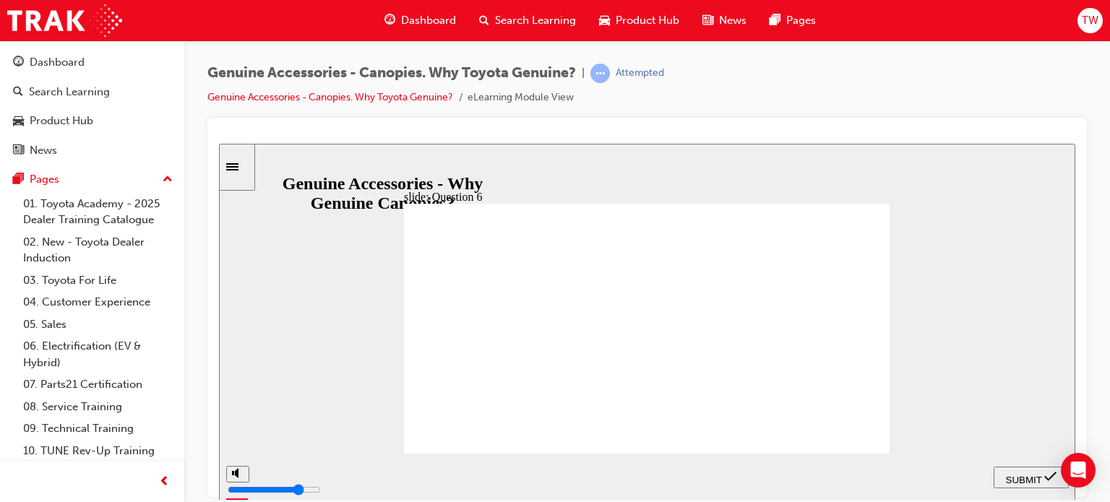
click at [1015, 475] on span "SUBMIT" at bounding box center [1024, 479] width 36 height 11
radio input "false"
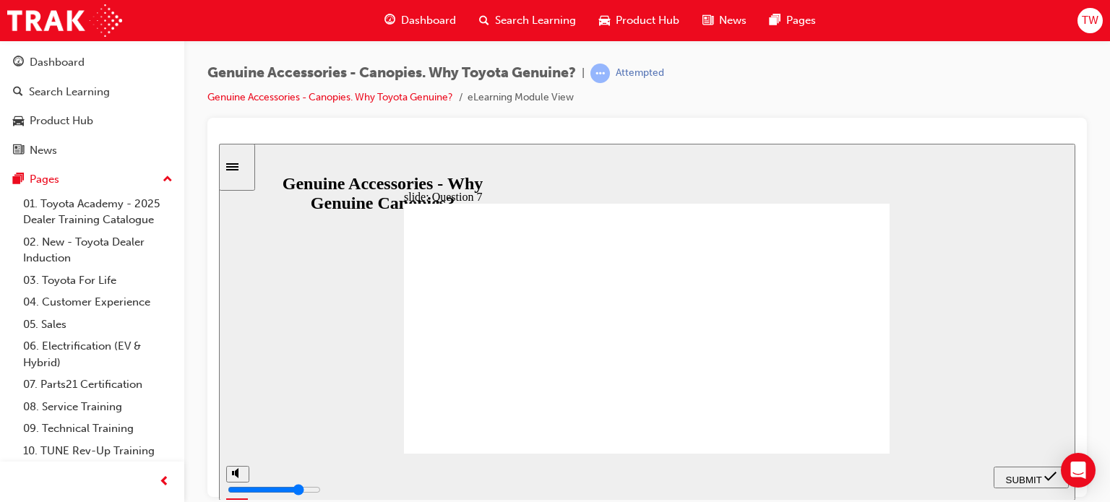
radio input "true"
click at [1006, 475] on span "SUBMIT" at bounding box center [1024, 479] width 36 height 11
radio input "true"
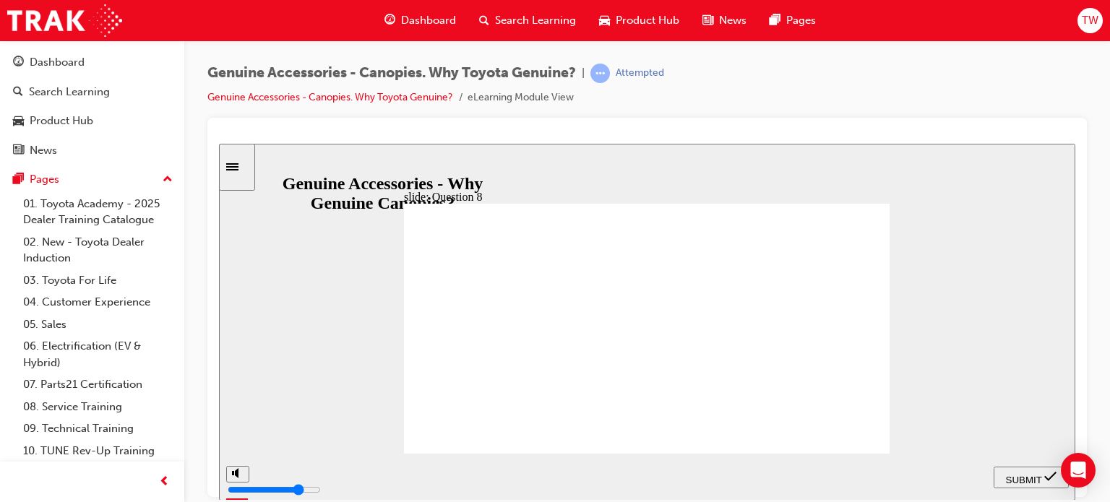
click at [1018, 474] on span "SUBMIT" at bounding box center [1024, 479] width 36 height 11
radio input "true"
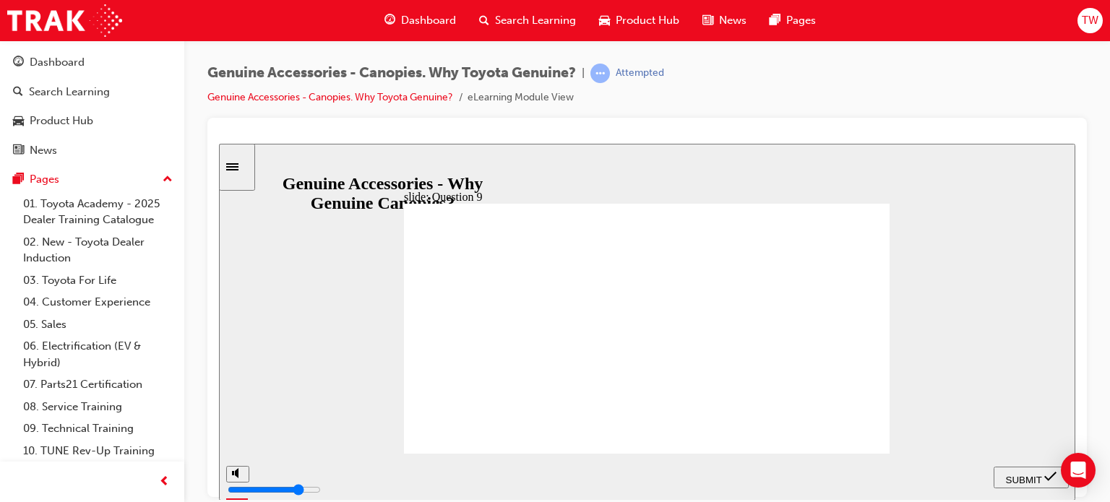
click at [1011, 476] on span "SUBMIT" at bounding box center [1024, 479] width 36 height 11
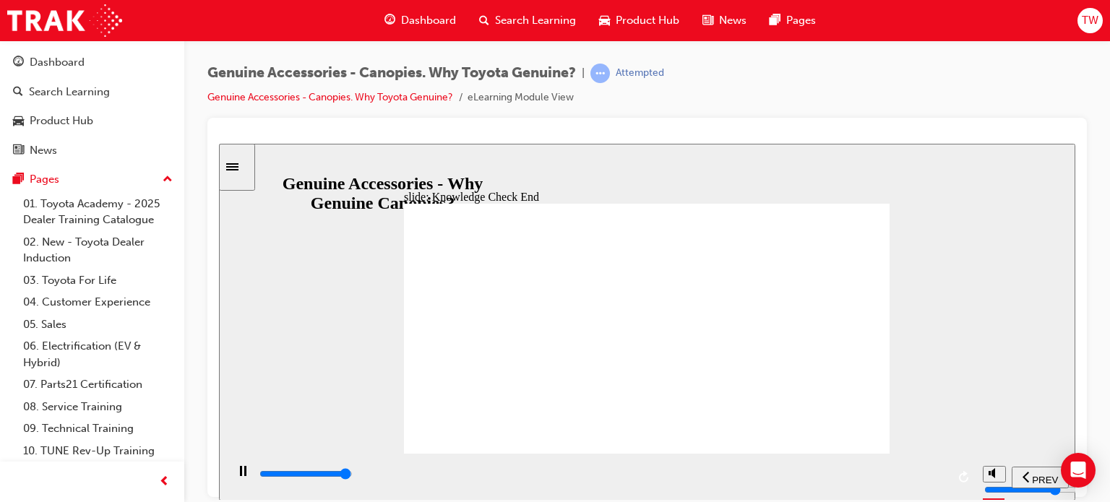
type input "11400"
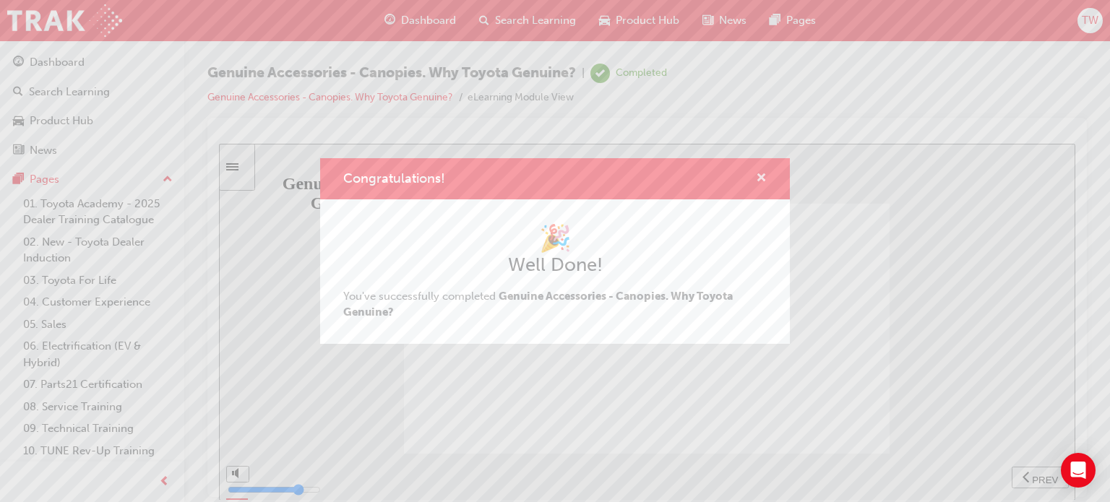
click at [762, 176] on span "cross-icon" at bounding box center [761, 179] width 11 height 13
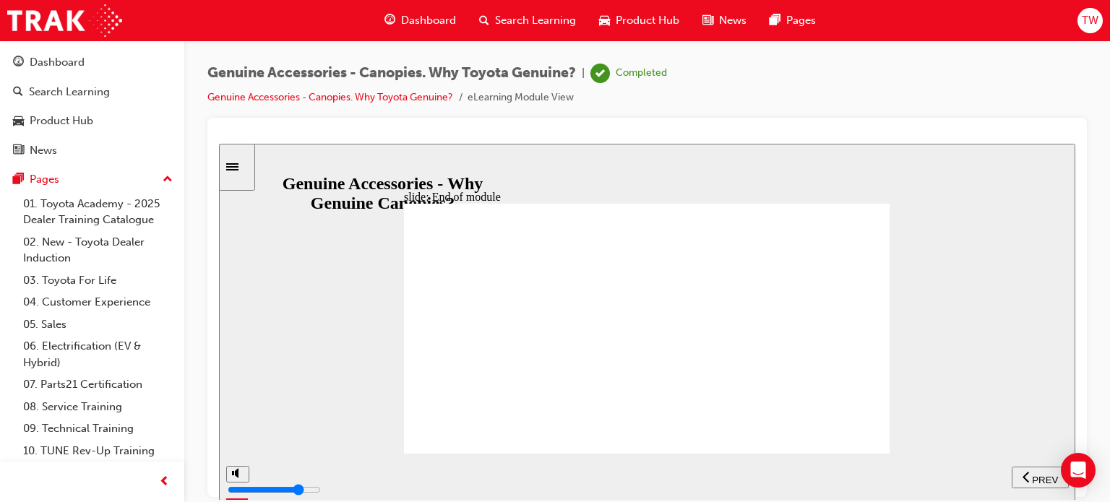
click at [430, 17] on span "Dashboard" at bounding box center [428, 20] width 55 height 17
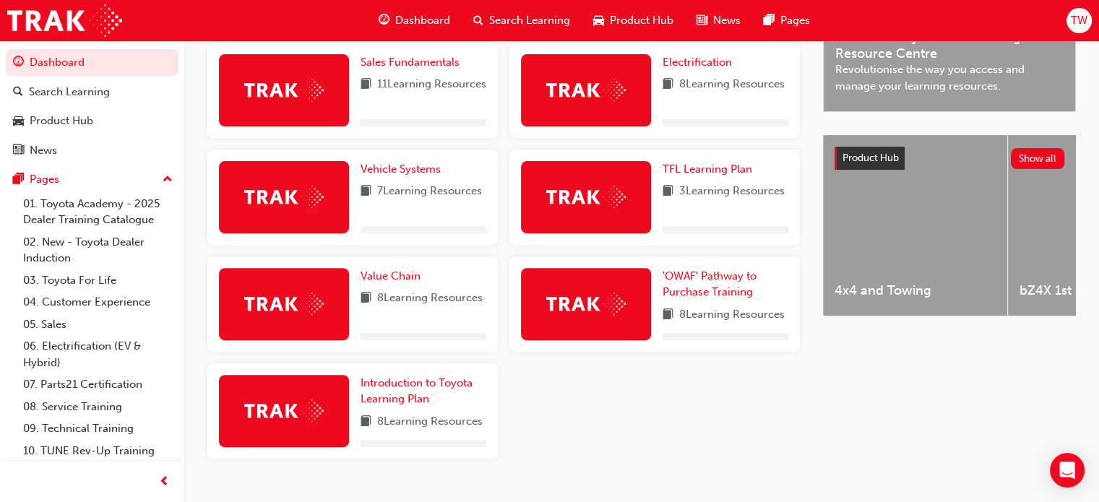
scroll to position [506, 0]
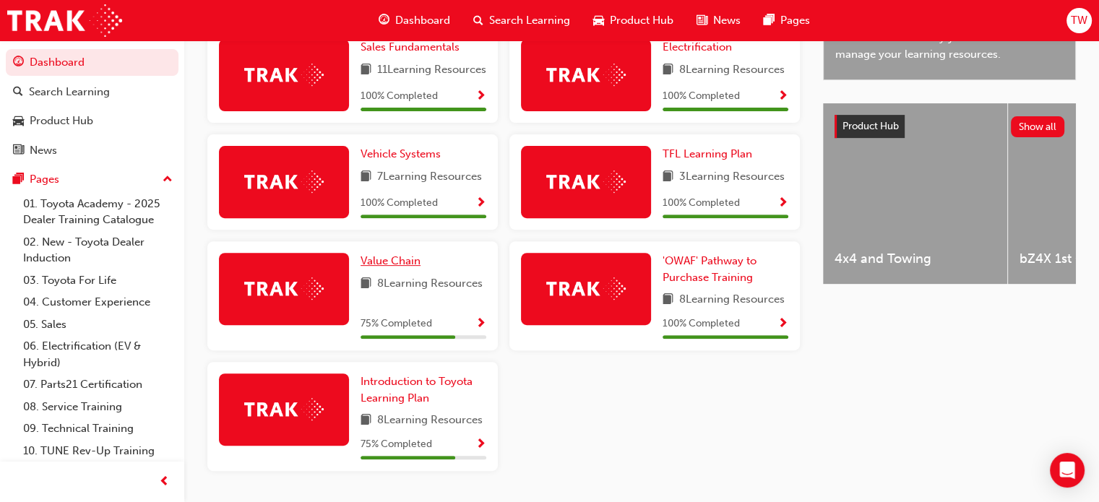
click at [379, 267] on span "Value Chain" at bounding box center [391, 260] width 60 height 13
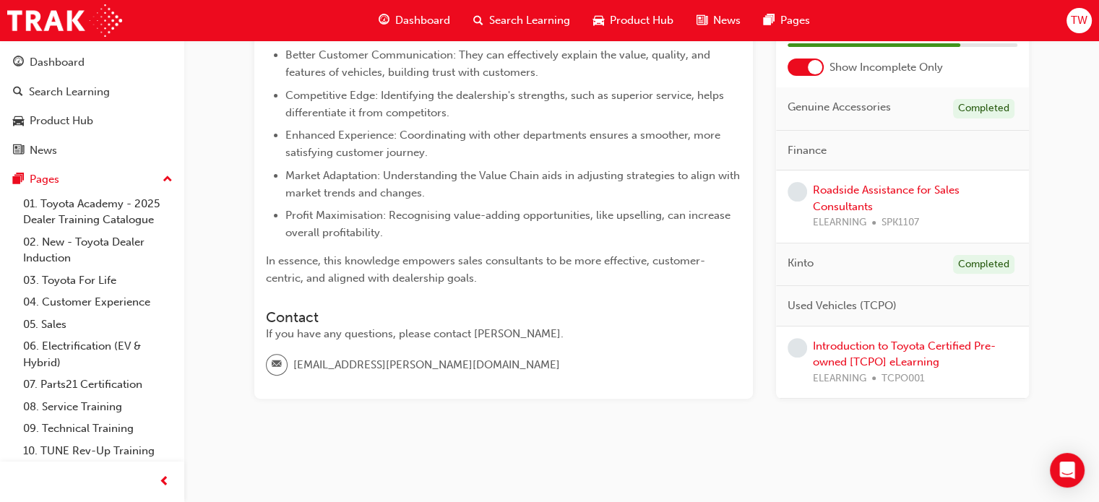
scroll to position [421, 0]
click at [836, 192] on link "Roadside Assistance for Sales Consultants" at bounding box center [886, 197] width 147 height 30
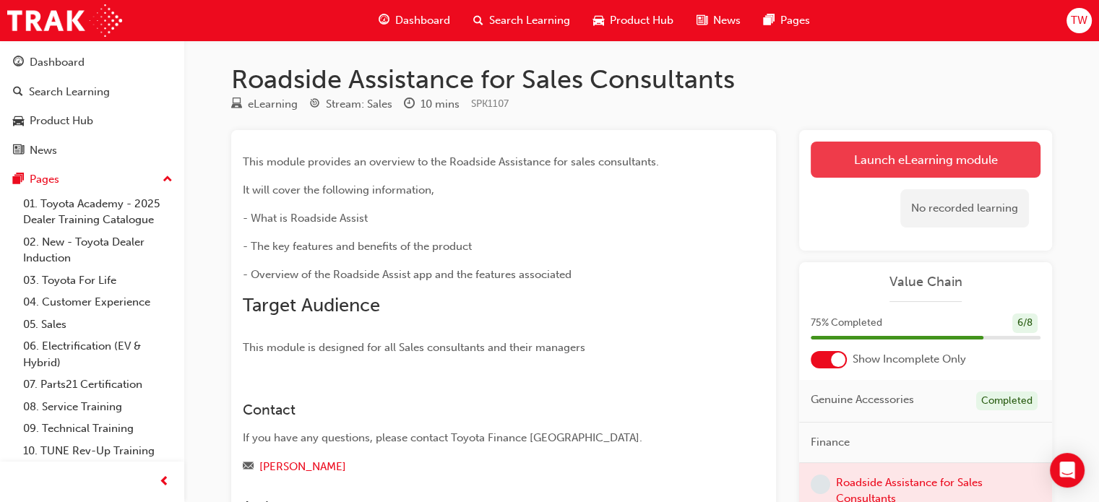
click at [881, 160] on link "Launch eLearning module" at bounding box center [926, 160] width 230 height 36
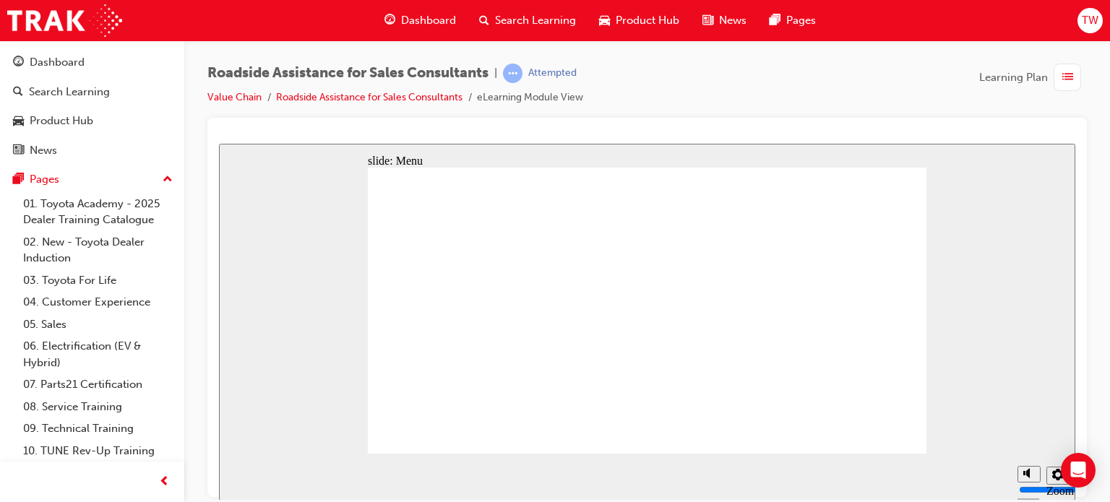
click at [1023, 41] on div "Roadside Assistance for Sales Consultants | Attempted Value Chain Roadside Assi…" at bounding box center [647, 253] width 926 height 426
click at [974, 366] on div "slide: Menu Toyota Access for Used Vehicles Home Rectangle 7 Group 8 Roadside …" at bounding box center [647, 321] width 857 height 357
drag, startPoint x: 771, startPoint y: 273, endPoint x: 780, endPoint y: 279, distance: 10.8
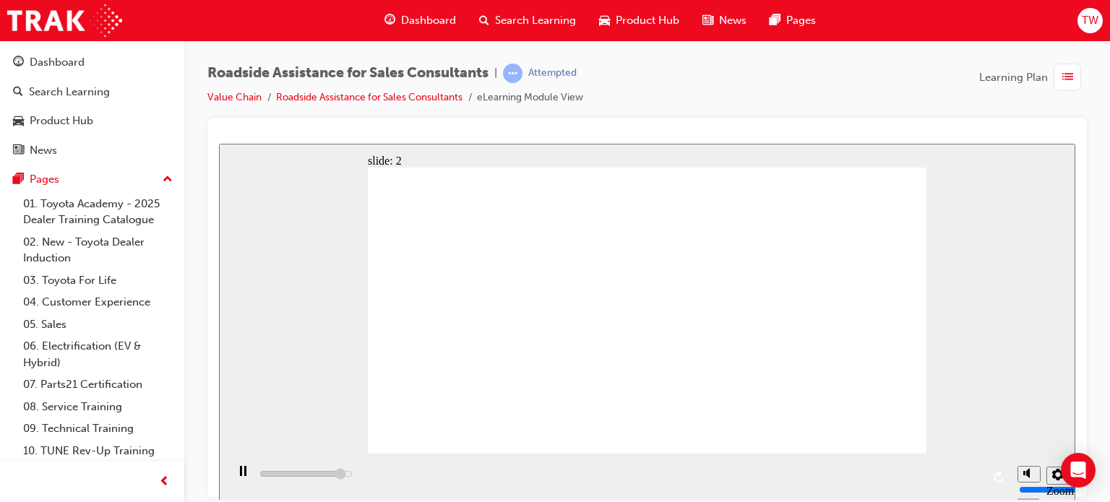
click at [238, 475] on icon "play" at bounding box center [242, 471] width 9 height 11
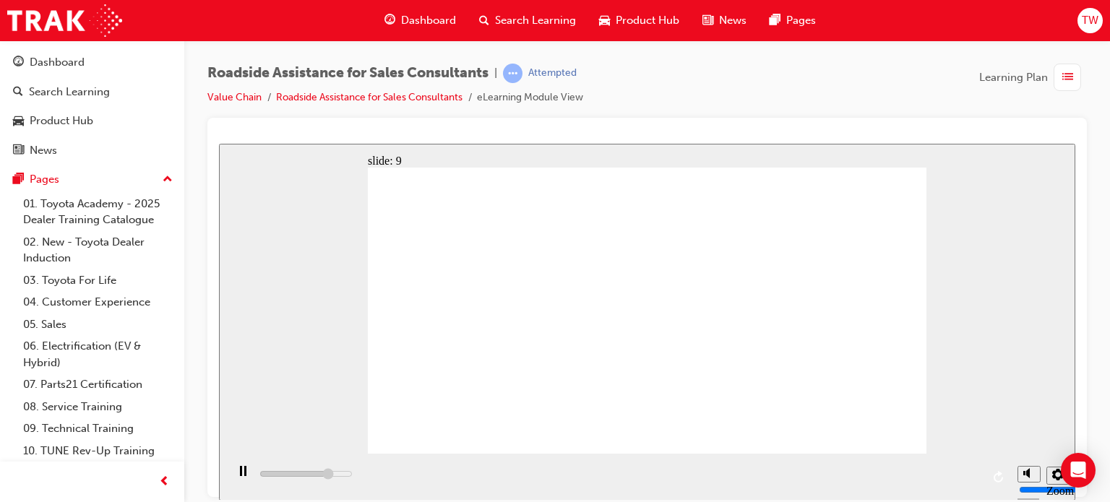
type input "23000"
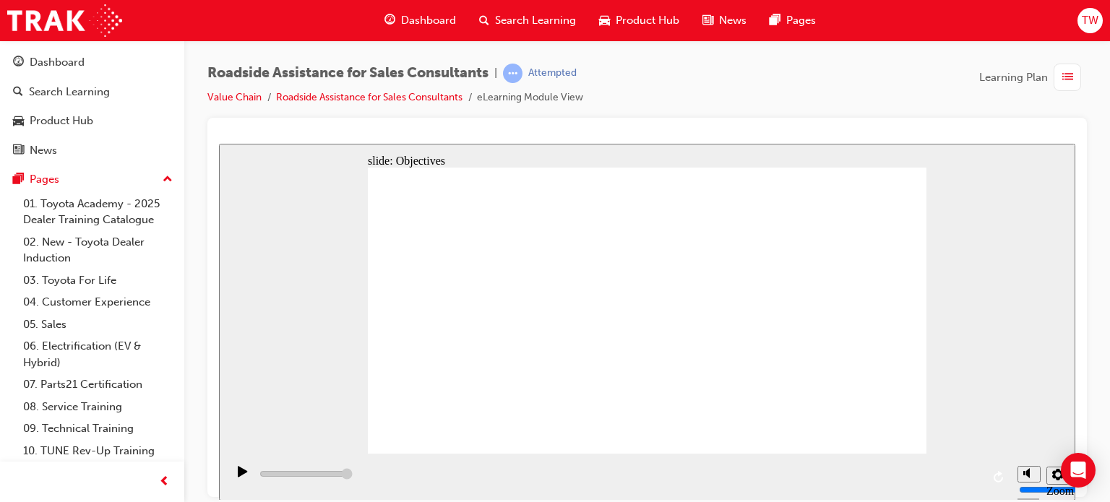
checkbox input "true"
checkbox input "false"
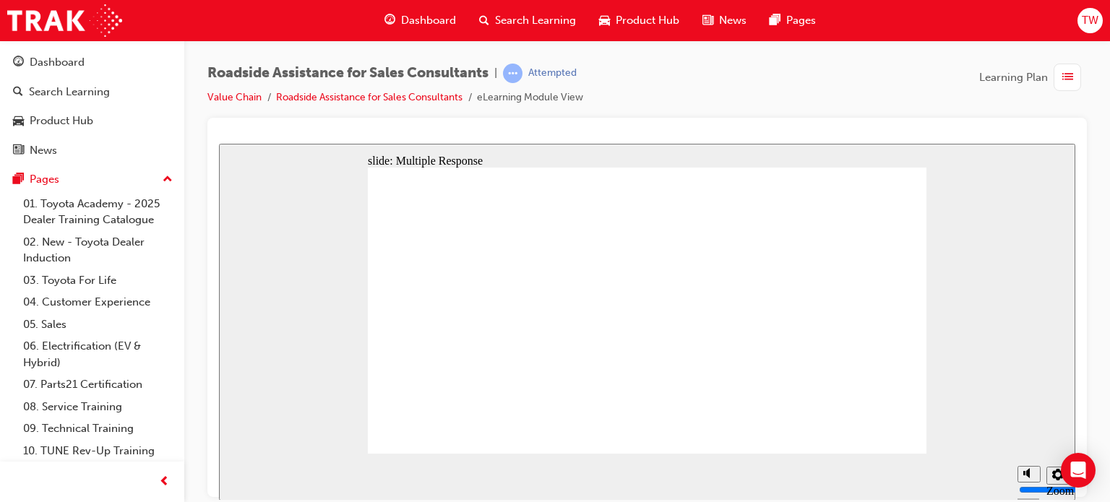
checkbox input "true"
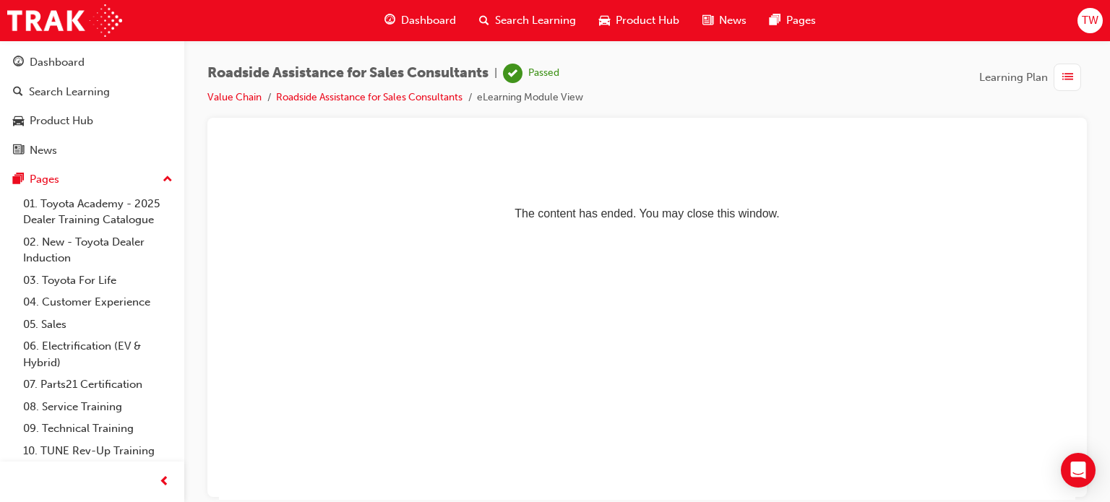
click at [442, 18] on span "Dashboard" at bounding box center [428, 20] width 55 height 17
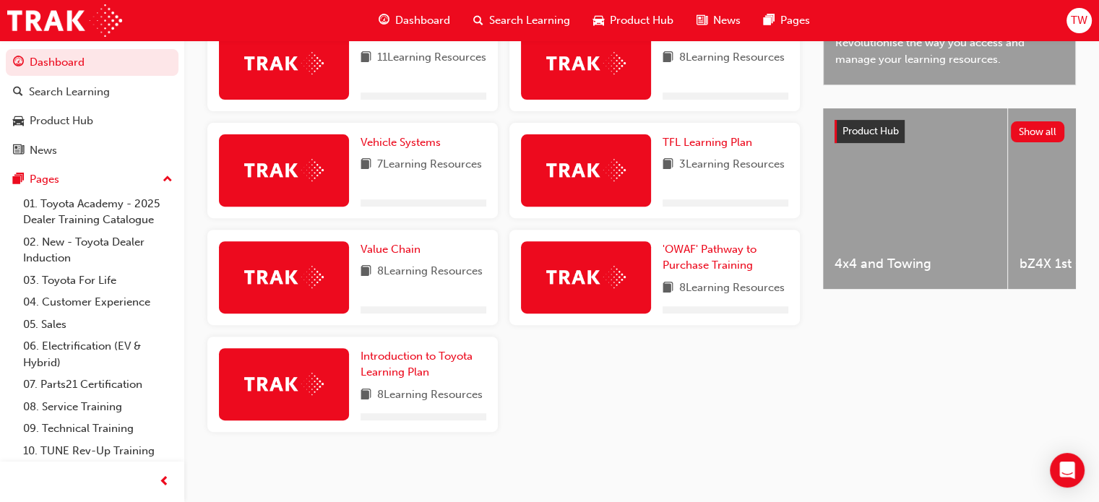
scroll to position [506, 0]
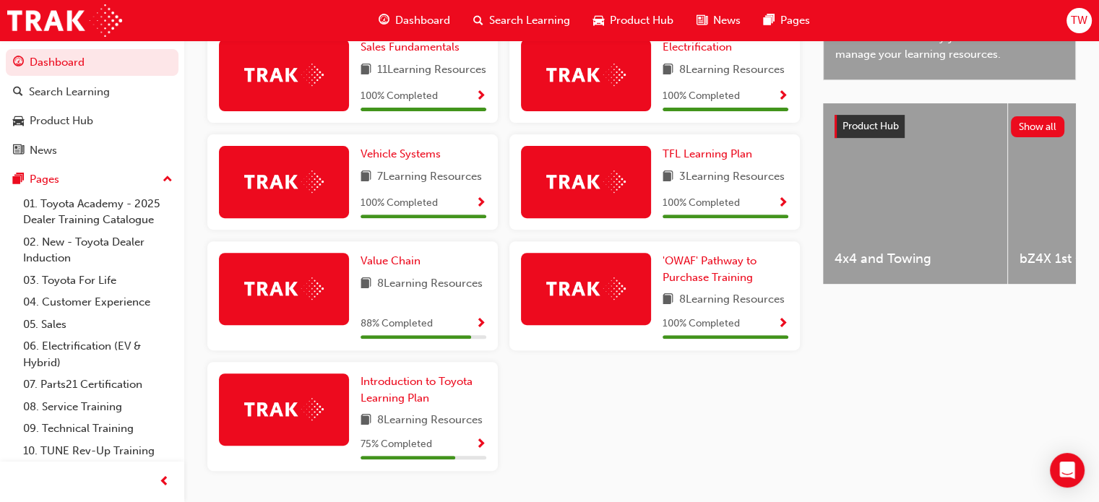
click at [477, 331] on span "Show Progress" at bounding box center [481, 324] width 11 height 13
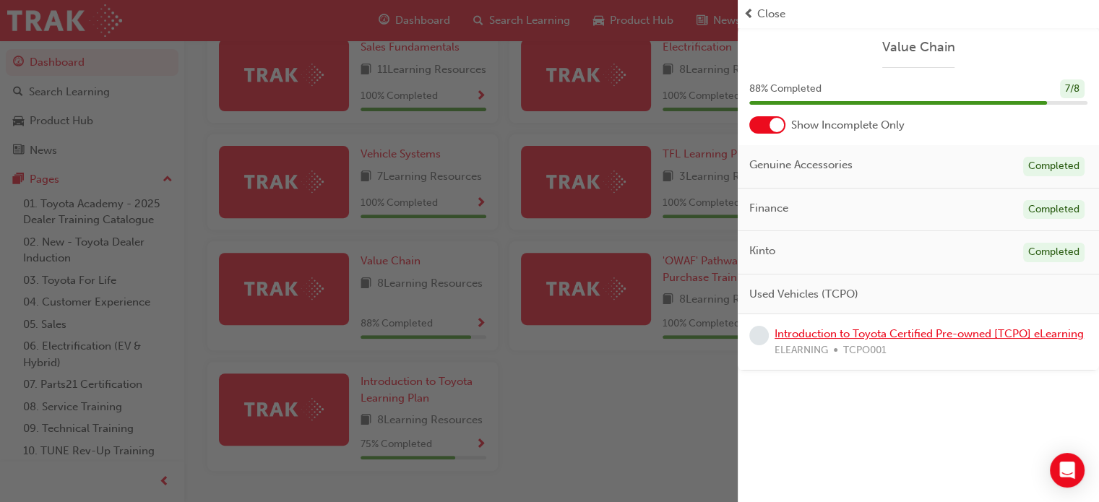
click at [792, 333] on link "Introduction to Toyota Certified Pre-owned [TCPO] eLearning" at bounding box center [929, 333] width 309 height 13
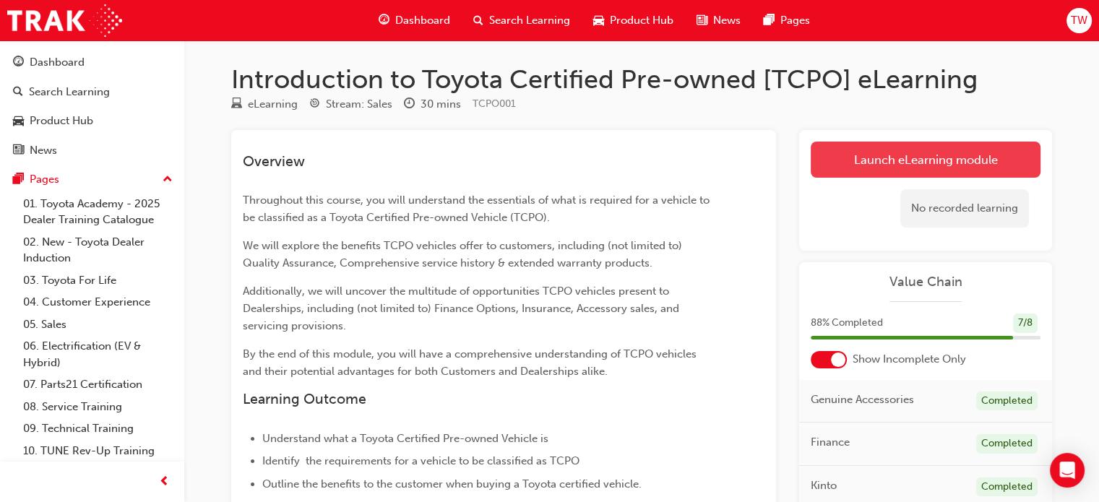
click at [905, 173] on link "Launch eLearning module" at bounding box center [926, 160] width 230 height 36
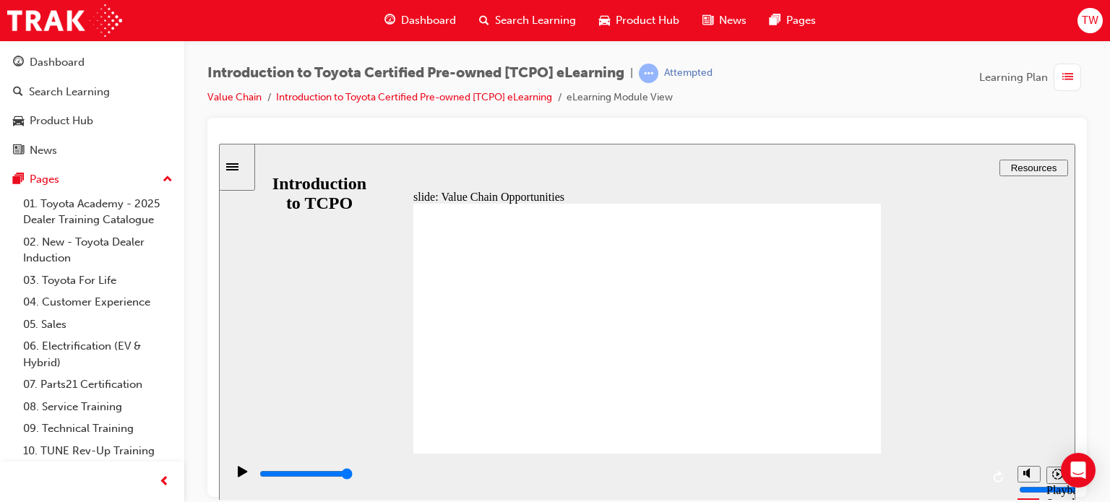
drag, startPoint x: 479, startPoint y: 379, endPoint x: 510, endPoint y: 369, distance: 33.2
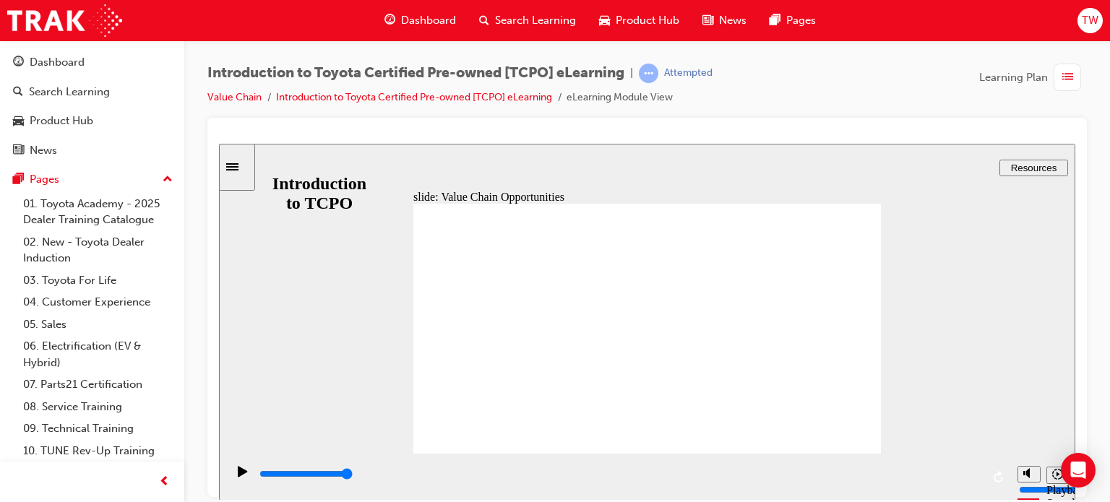
click at [1020, 166] on span "Resources" at bounding box center [1034, 167] width 46 height 11
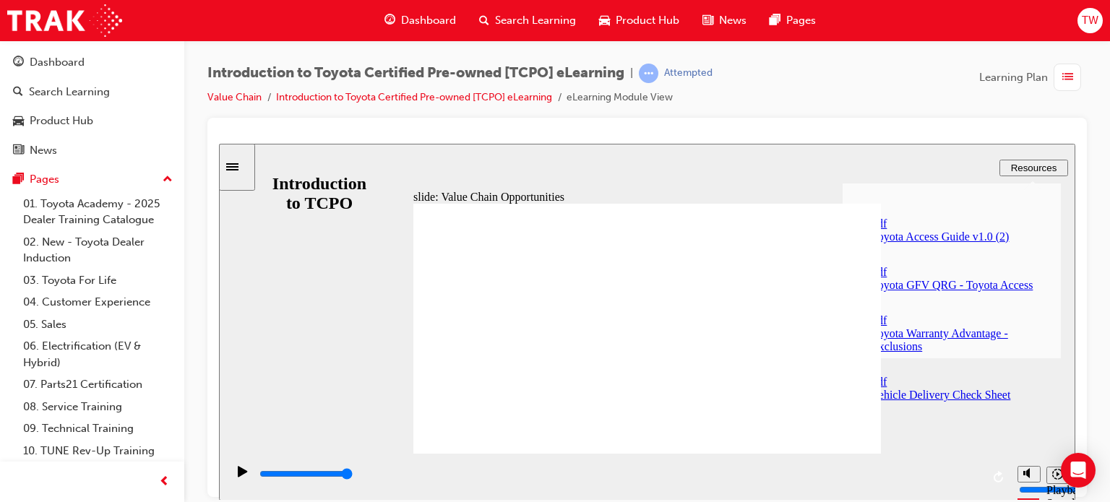
click at [936, 377] on div "slide: Value Chain Opportunities Rectangle 1 CLOSE CLOSE Finance Rectangle 4 To…" at bounding box center [647, 321] width 857 height 357
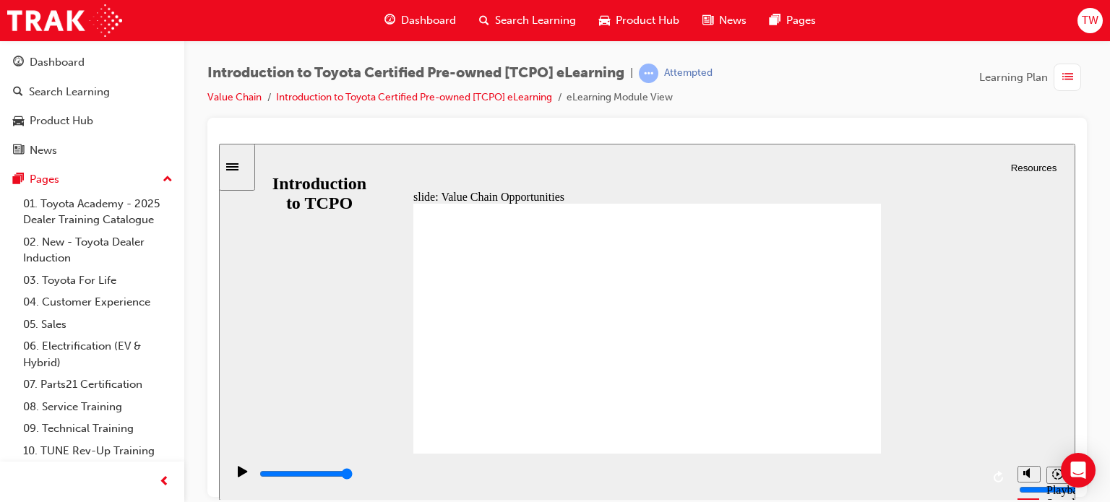
click at [1021, 167] on span "Resources" at bounding box center [1034, 167] width 46 height 11
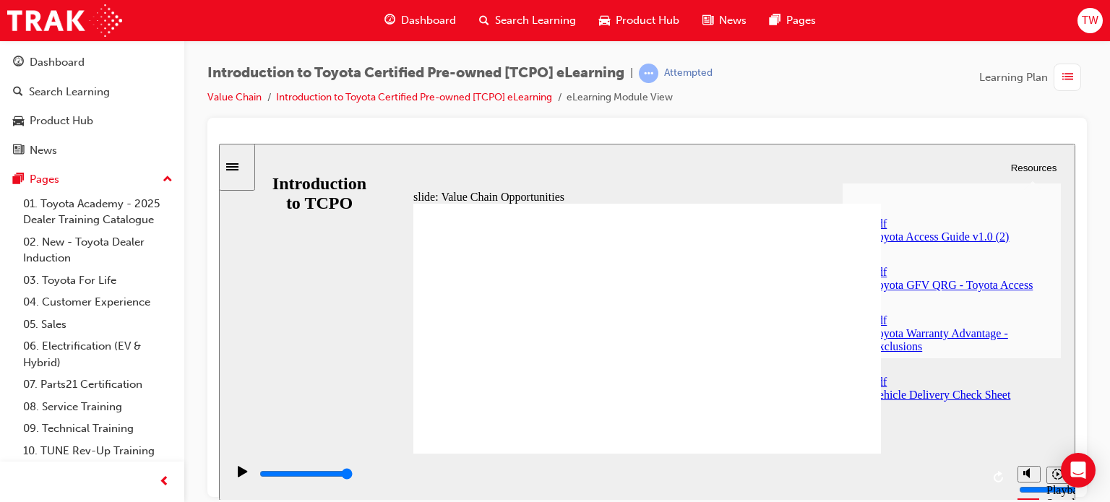
click at [998, 230] on div "Toyota Access Guide v1.0 (2)" at bounding box center [966, 236] width 189 height 13
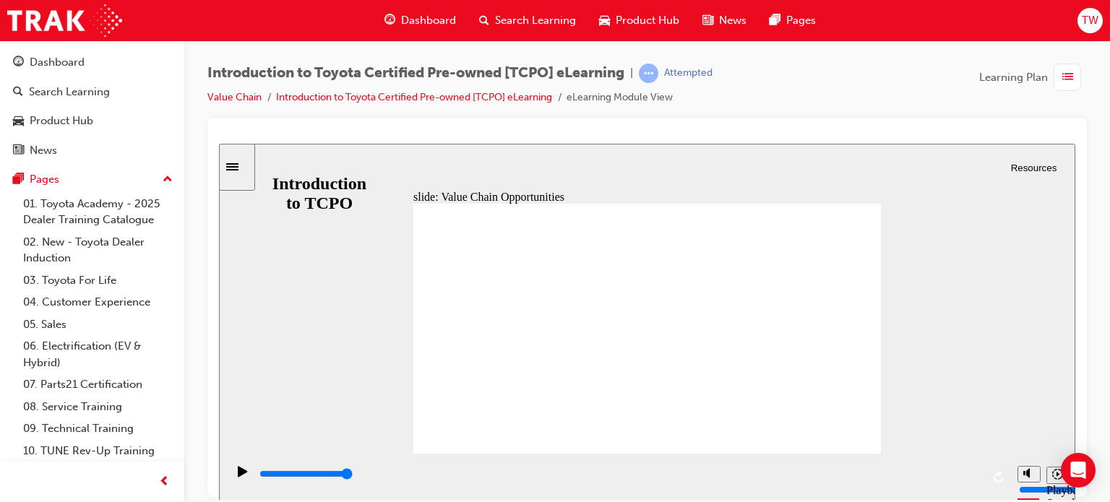
click at [1026, 168] on span "Resources" at bounding box center [1034, 167] width 46 height 11
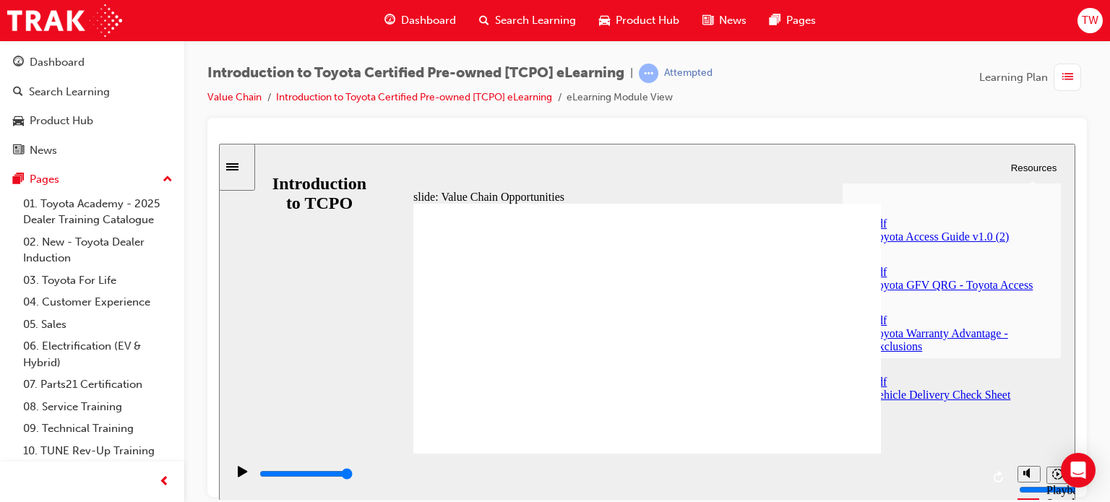
click at [997, 278] on div "Toyota GFV QRG - Toyota Access" at bounding box center [966, 284] width 189 height 13
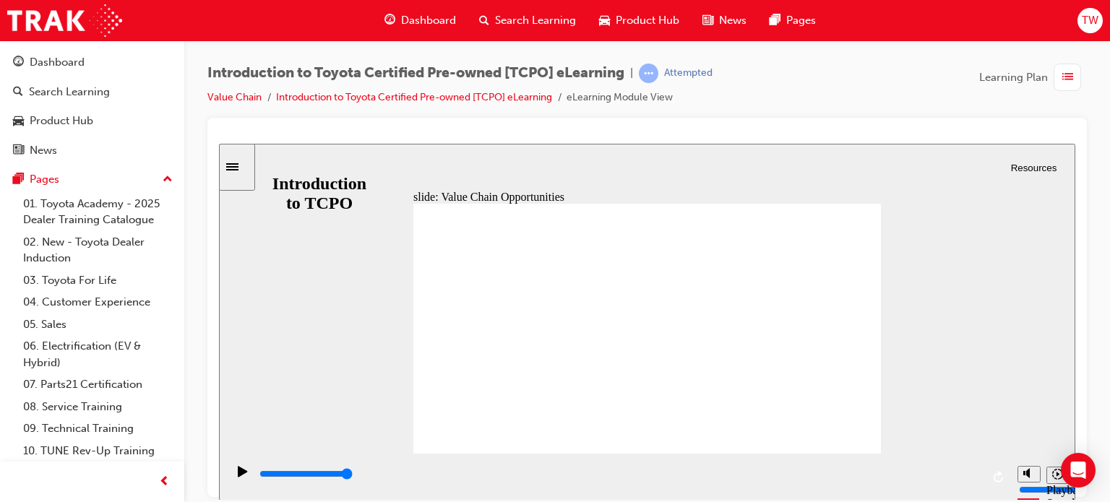
click at [1012, 164] on span "Resources" at bounding box center [1034, 167] width 46 height 11
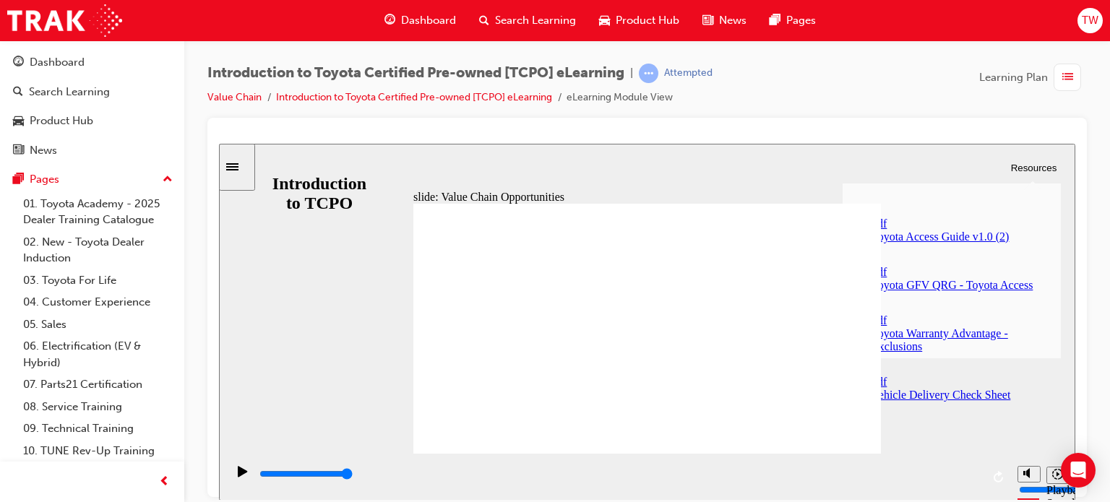
click at [1012, 327] on div "Toyota Warranty Advantage - Exclusions" at bounding box center [966, 340] width 189 height 26
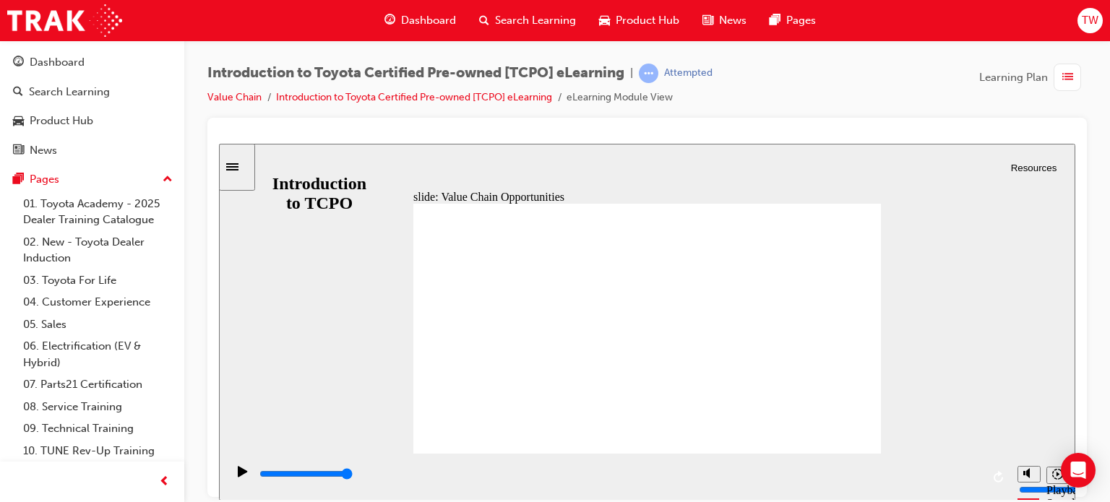
click at [1011, 163] on span "Resources" at bounding box center [1034, 167] width 46 height 11
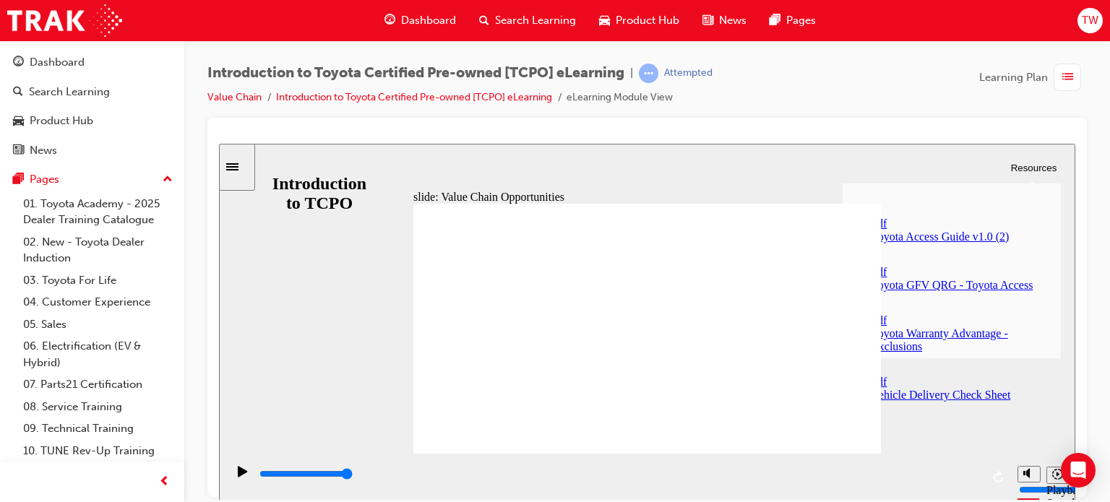
click at [971, 353] on link "pdf Vehicle Delivery Check Sheet" at bounding box center [966, 377] width 189 height 48
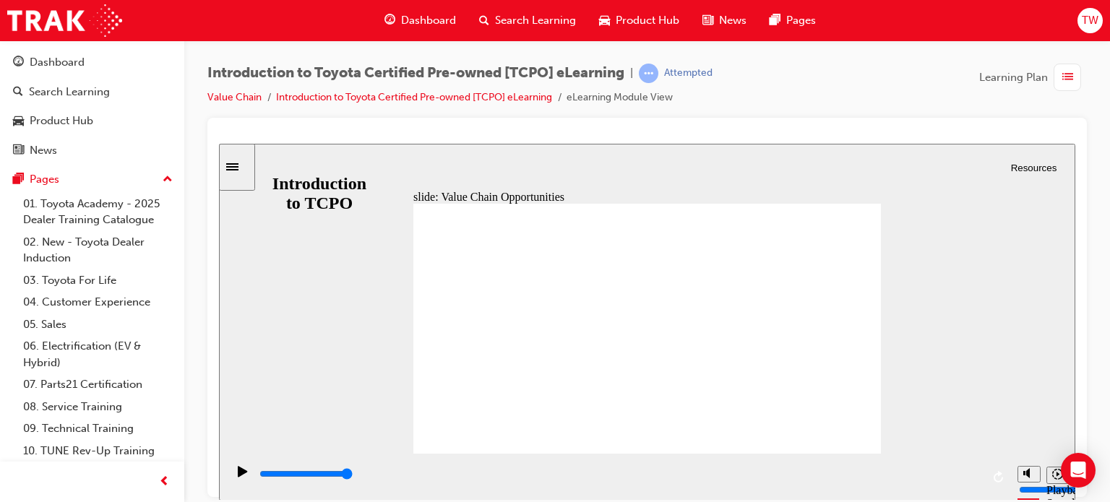
click at [282, 168] on div "slide: Value Chain Opportunities Rectangle 1 CLOSE CLOSE Finance Rectangle 4 To…" at bounding box center [647, 321] width 857 height 357
click at [239, 168] on icon "Sidebar Toggle" at bounding box center [232, 166] width 12 height 7
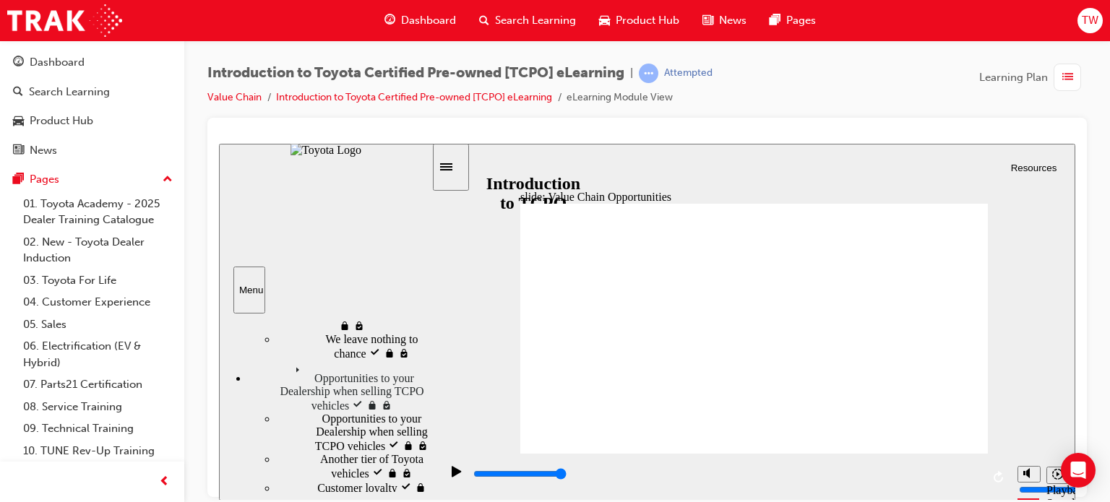
scroll to position [217, 0]
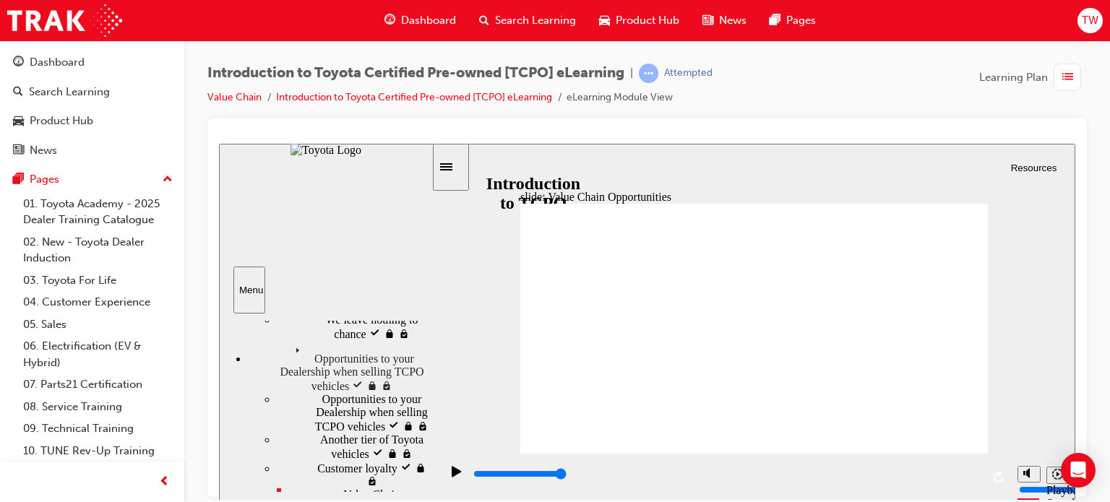
click at [452, 476] on icon "Play (Ctrl+Alt+P)" at bounding box center [456, 471] width 9 height 11
click at [468, 344] on div "slide: Value Chain Opportunities Rectangle 1 CLOSE CLOSE Finance Rectangle 4 To…" at bounding box center [647, 321] width 857 height 357
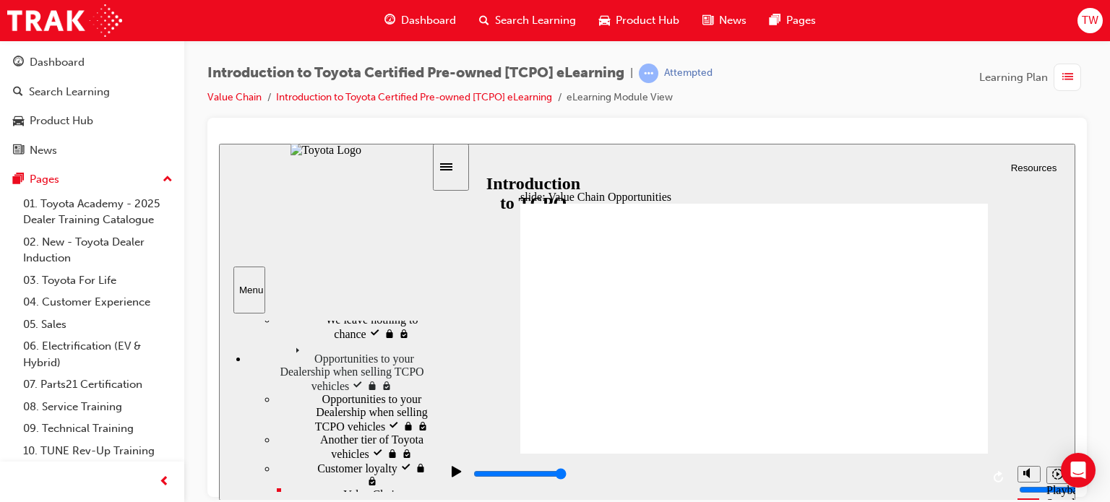
click at [450, 163] on div "Sidebar Toggle" at bounding box center [451, 166] width 25 height 11
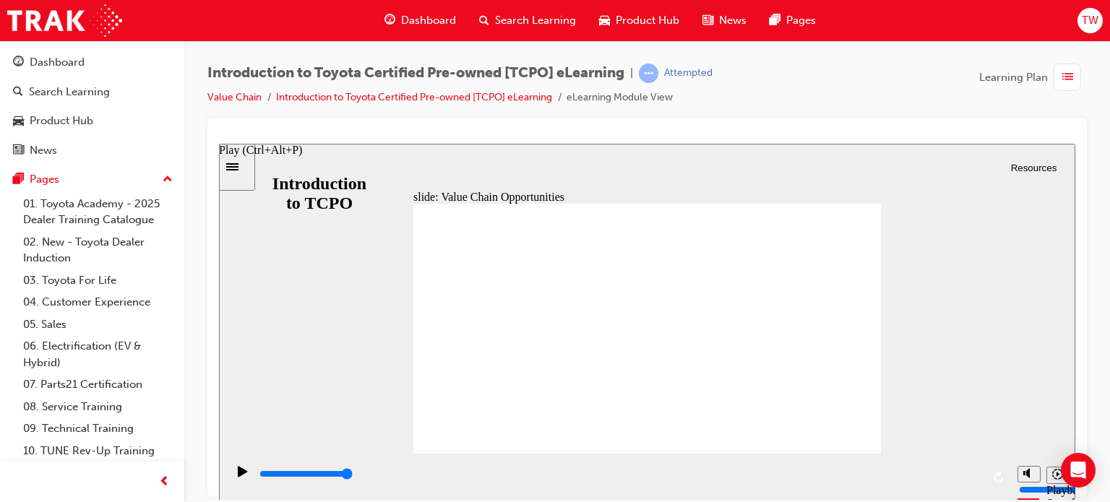
click at [238, 476] on icon "Play (Ctrl+Alt+P)" at bounding box center [242, 471] width 9 height 11
click at [987, 476] on div "playback controls" at bounding box center [618, 476] width 784 height 47
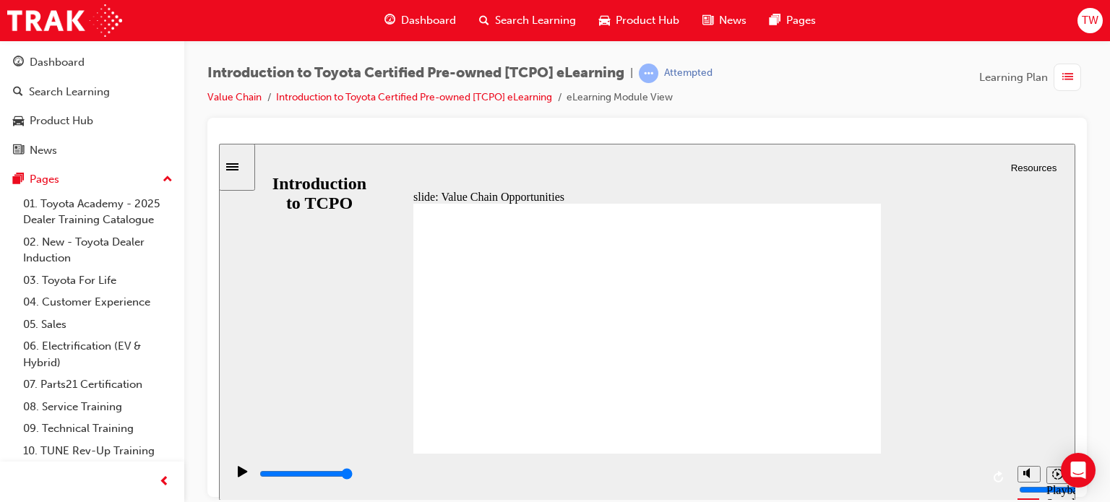
click at [239, 168] on icon "Sidebar Toggle" at bounding box center [232, 166] width 12 height 7
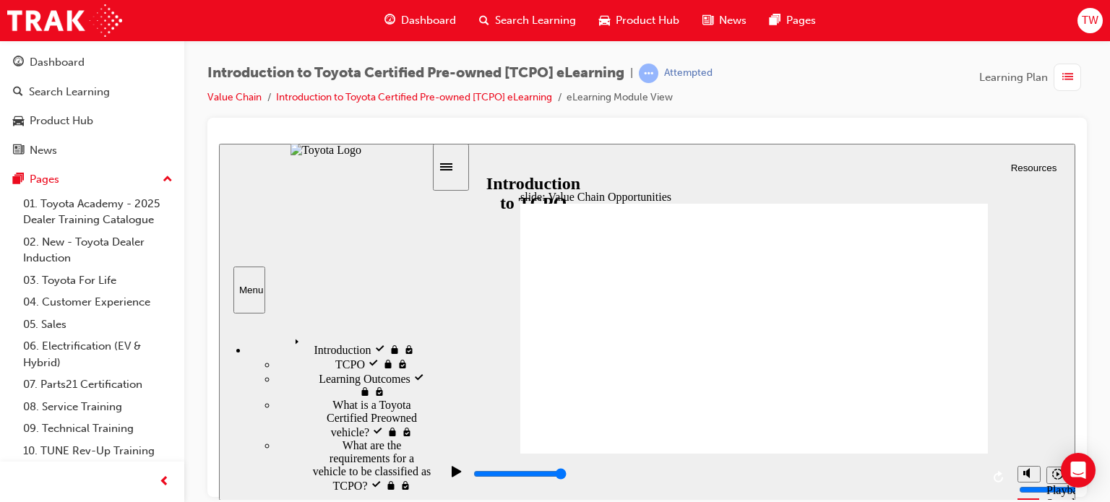
scroll to position [145, 0]
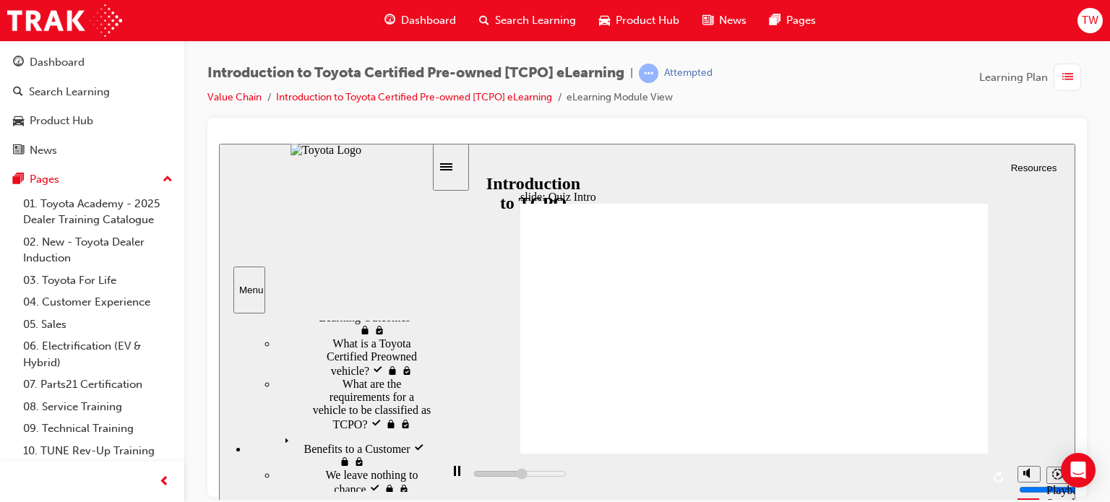
type input "7300"
radio input "true"
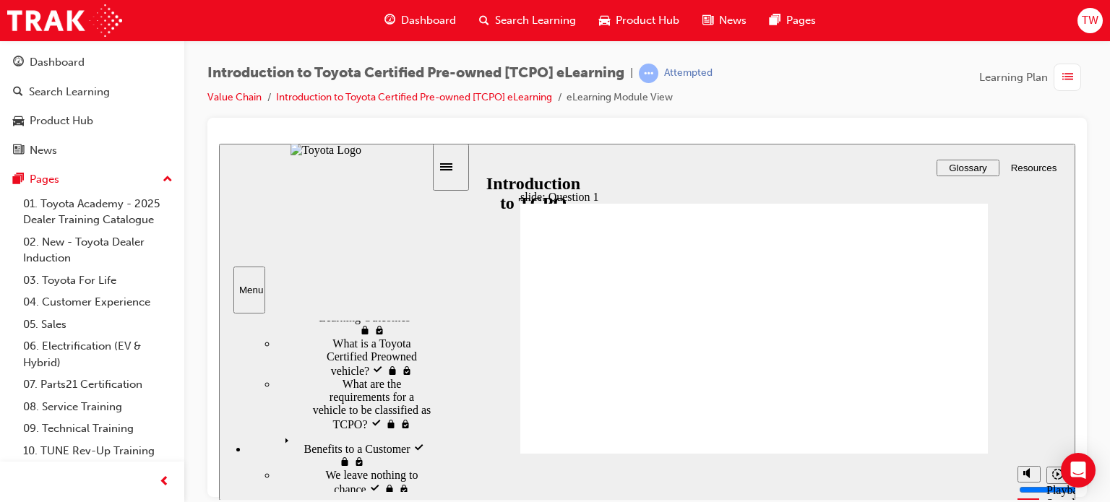
radio input "true"
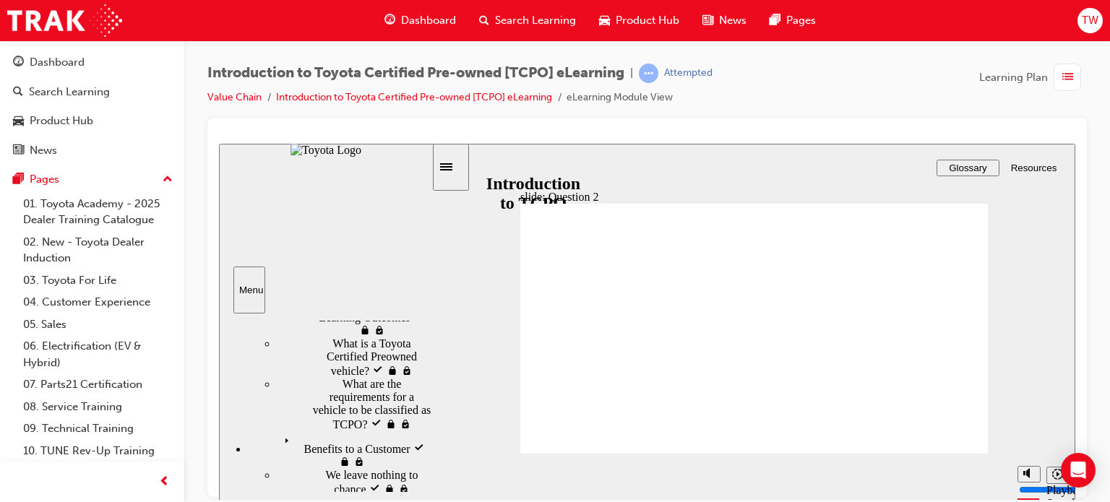
radio input "true"
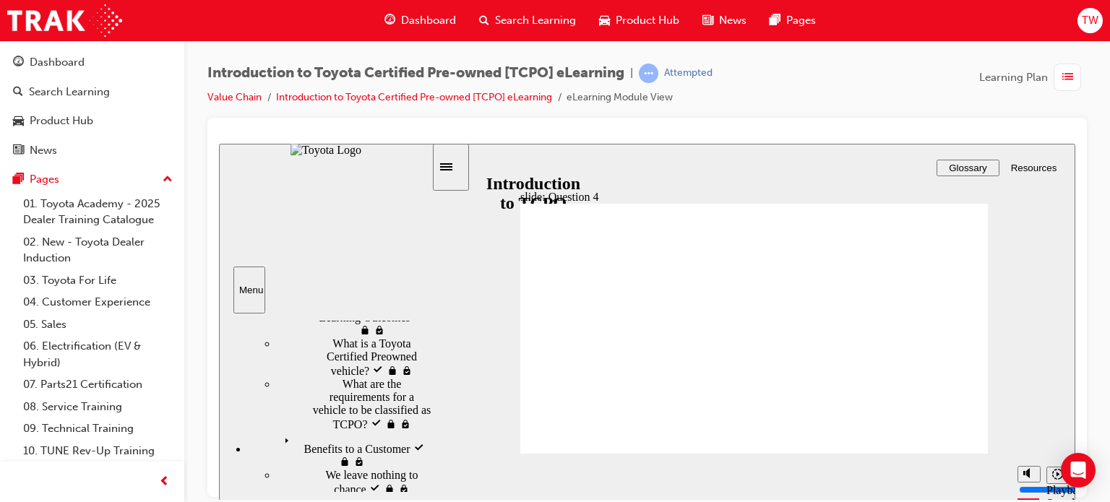
radio input "false"
radio input "true"
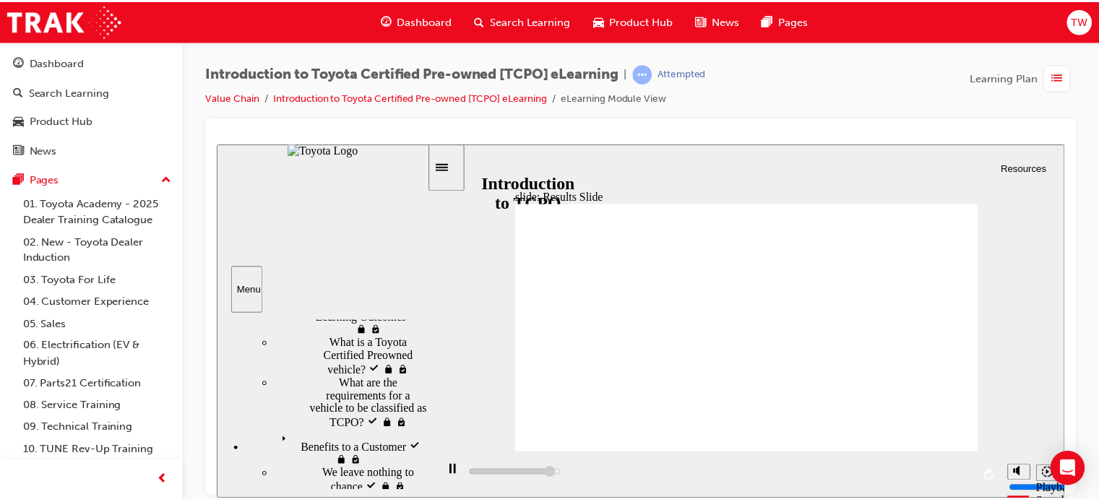
scroll to position [31, 0]
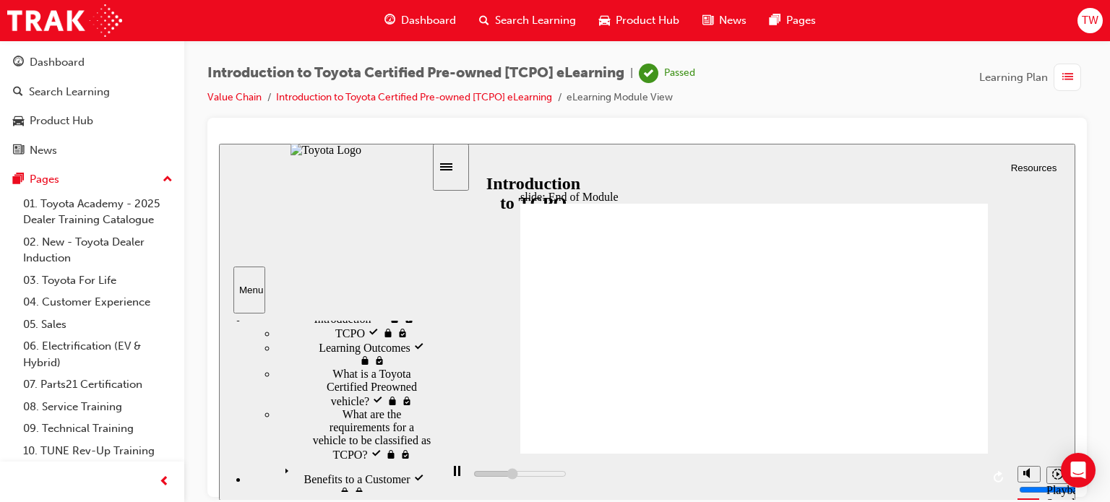
type input "7500"
click at [412, 26] on span "Dashboard" at bounding box center [428, 20] width 55 height 17
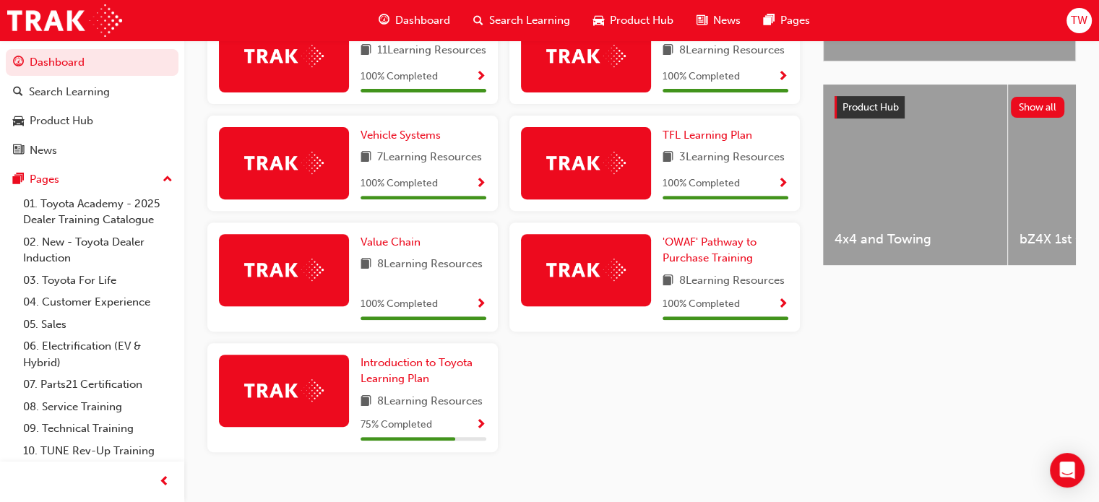
scroll to position [543, 0]
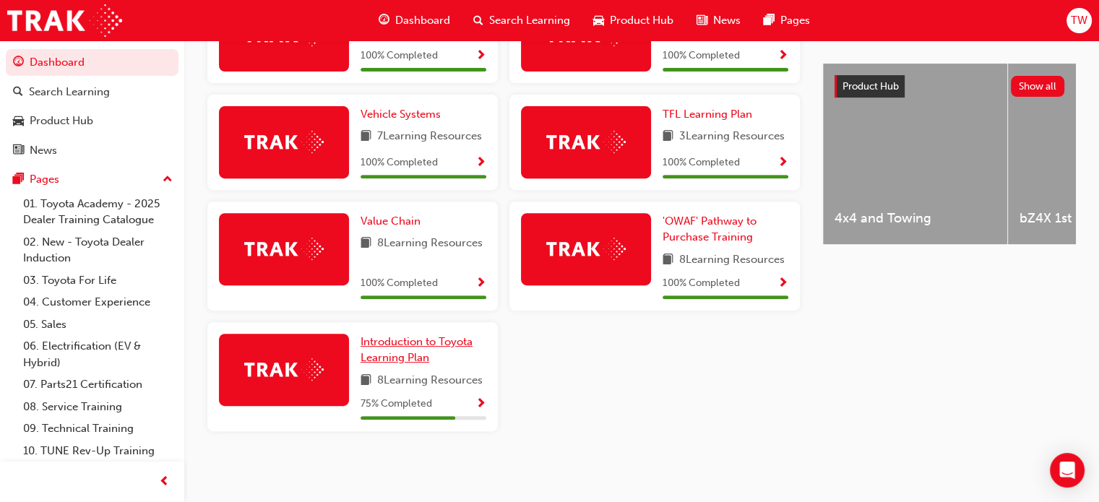
drag, startPoint x: 399, startPoint y: 341, endPoint x: 417, endPoint y: 348, distance: 19.5
click at [399, 341] on span "Introduction to Toyota Learning Plan" at bounding box center [417, 350] width 112 height 30
